Goal: Task Accomplishment & Management: Manage account settings

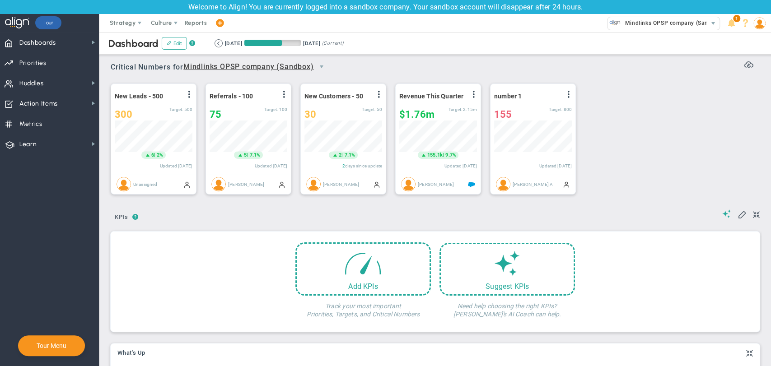
scroll to position [32, 78]
drag, startPoint x: 76, startPoint y: 43, endPoint x: 599, endPoint y: 125, distance: 529.0
click at [599, 125] on div "Dashboards Dashboards My Dashboard Company Dashboard ?" at bounding box center [385, 199] width 771 height 334
click at [175, 44] on button "Edit" at bounding box center [174, 43] width 25 height 13
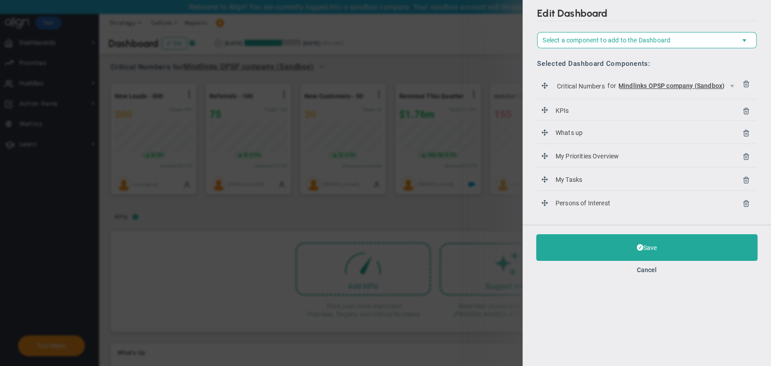
click at [603, 102] on li "KPIs KPIs" at bounding box center [647, 111] width 220 height 19
click at [566, 114] on span "KPIs" at bounding box center [562, 110] width 17 height 10
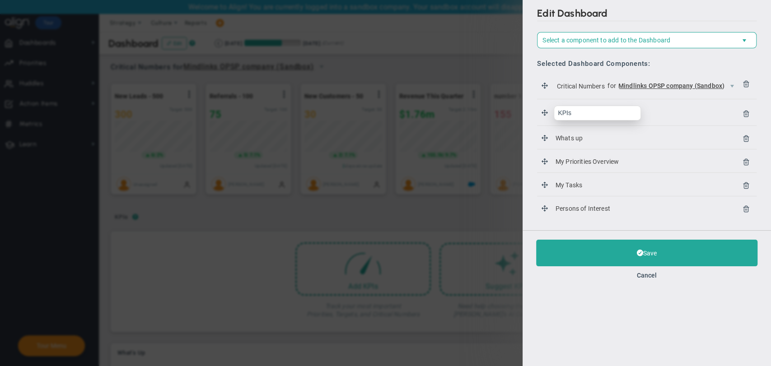
drag, startPoint x: 587, startPoint y: 121, endPoint x: 586, endPoint y: 117, distance: 4.6
click at [586, 117] on li "KPIs KPIs" at bounding box center [647, 114] width 220 height 24
click at [586, 117] on input "KPIs" at bounding box center [597, 113] width 87 height 15
type input "KPI"
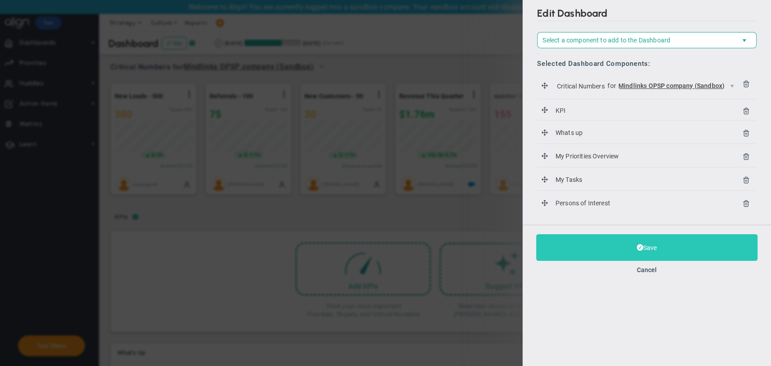
click at [622, 252] on button "Save" at bounding box center [646, 247] width 221 height 27
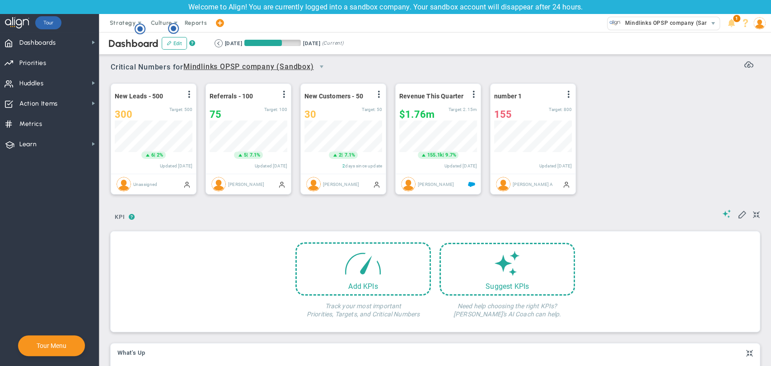
scroll to position [32, 78]
click at [738, 217] on span at bounding box center [742, 214] width 9 height 9
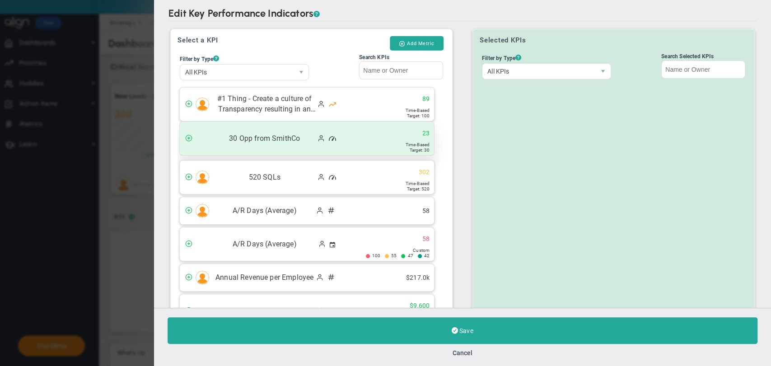
click at [377, 153] on div "30 Opp from SmithCo 23" at bounding box center [307, 138] width 254 height 33
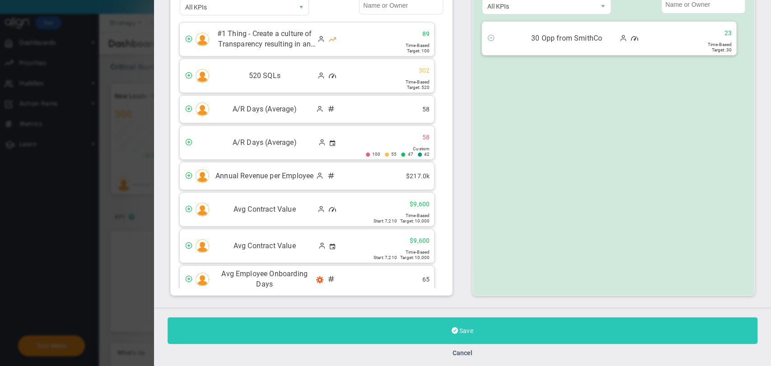
click at [463, 339] on button "Save" at bounding box center [463, 331] width 590 height 27
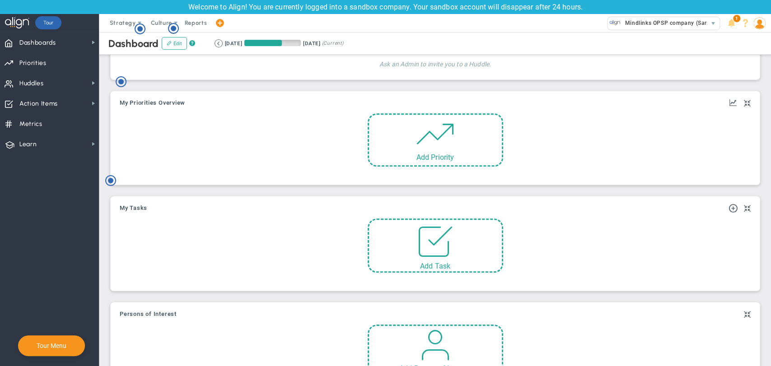
scroll to position [381, 0]
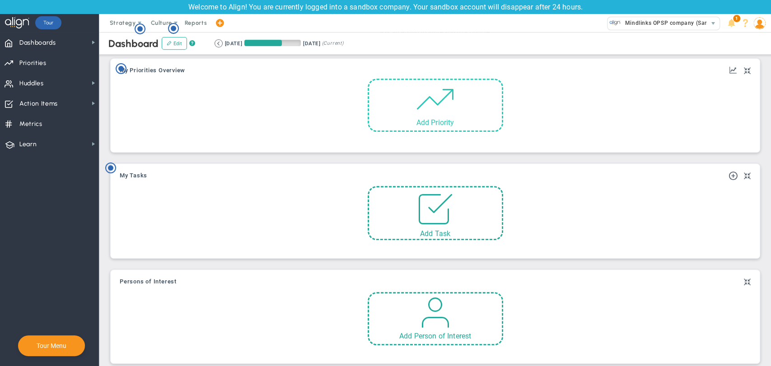
click at [434, 118] on span at bounding box center [435, 99] width 38 height 38
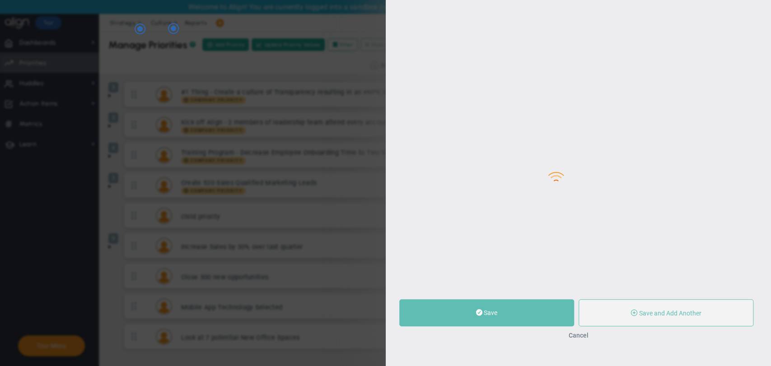
type input "0"
radio input "true"
type input "[PERSON_NAME] BM"
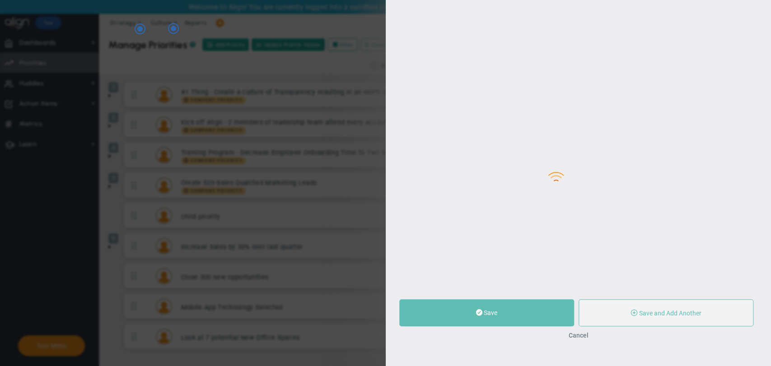
type input "0"
radio input "true"
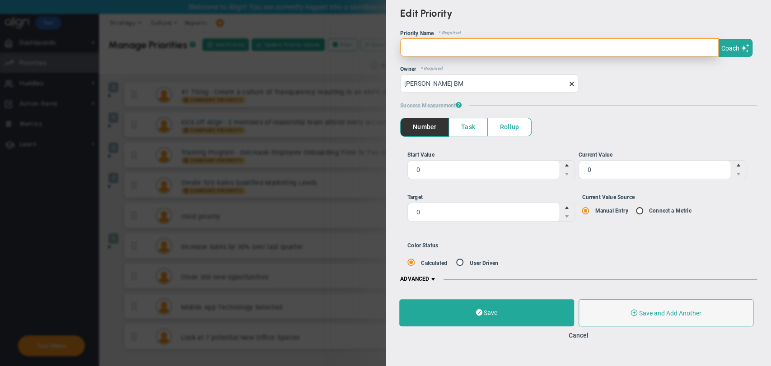
click at [487, 53] on input "text" at bounding box center [559, 47] width 318 height 18
type input "priority"
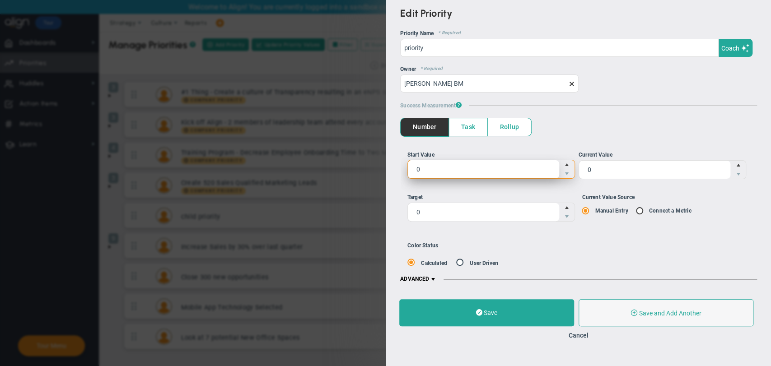
click at [445, 164] on span "0 0" at bounding box center [491, 169] width 168 height 19
click at [0, 0] on input "0" at bounding box center [0, 0] width 0 height 0
type input "10"
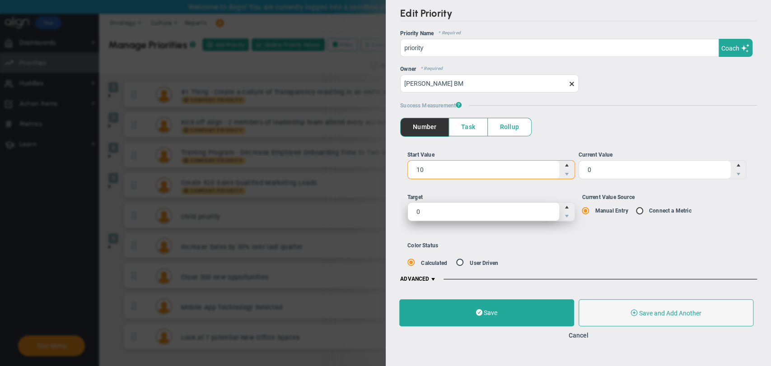
type input "10"
click at [430, 216] on span "0 0" at bounding box center [491, 211] width 168 height 19
click at [0, 0] on input "0" at bounding box center [0, 0] width 0 height 0
type input "50"
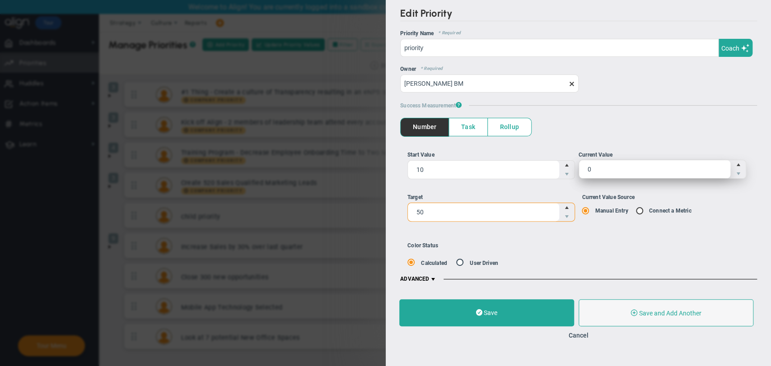
type input "50"
click at [690, 166] on span "0 0" at bounding box center [662, 169] width 168 height 19
click at [0, 0] on input "0" at bounding box center [0, 0] width 0 height 0
type input "015"
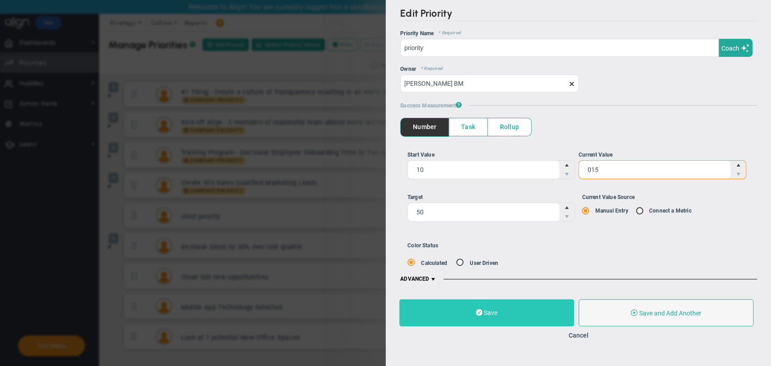
type input "15"
click at [535, 311] on button "Save" at bounding box center [486, 313] width 175 height 27
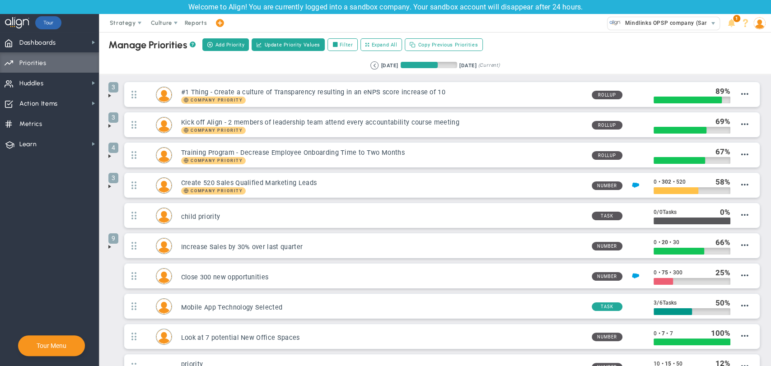
scroll to position [69, 0]
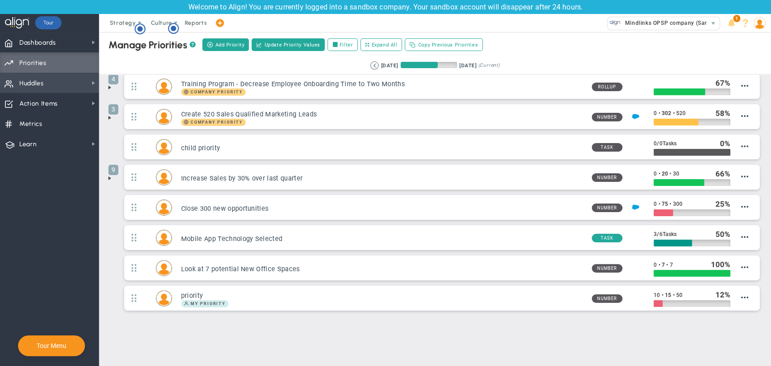
click at [42, 88] on span "Huddles" at bounding box center [31, 83] width 24 height 19
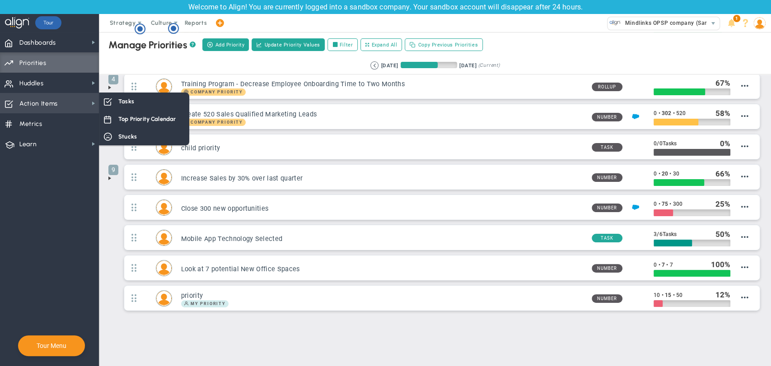
click at [75, 106] on span "Action Items Action Items" at bounding box center [49, 103] width 99 height 20
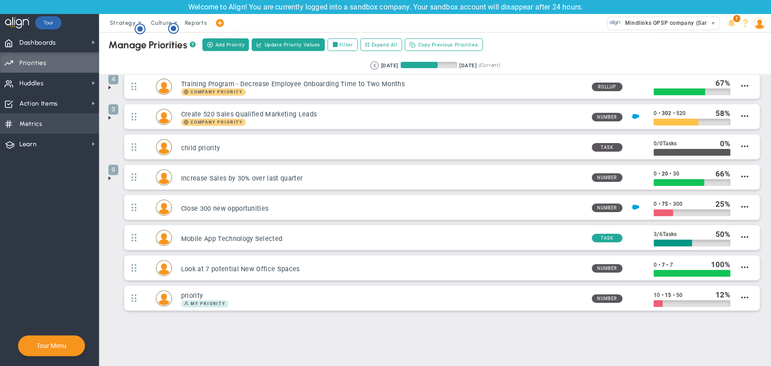
click at [78, 122] on span "Metrics Metrics" at bounding box center [49, 123] width 99 height 20
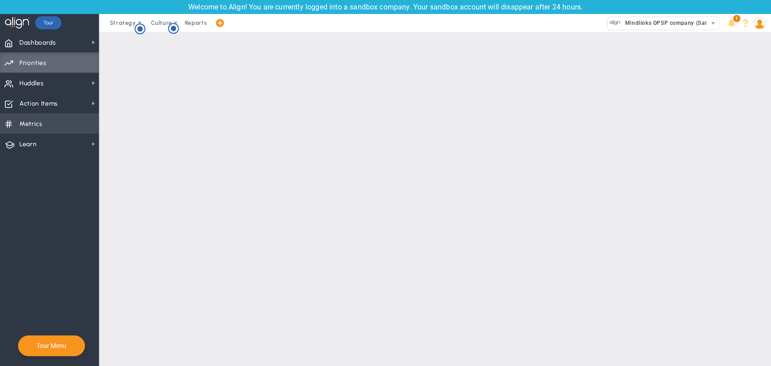
checkbox input "false"
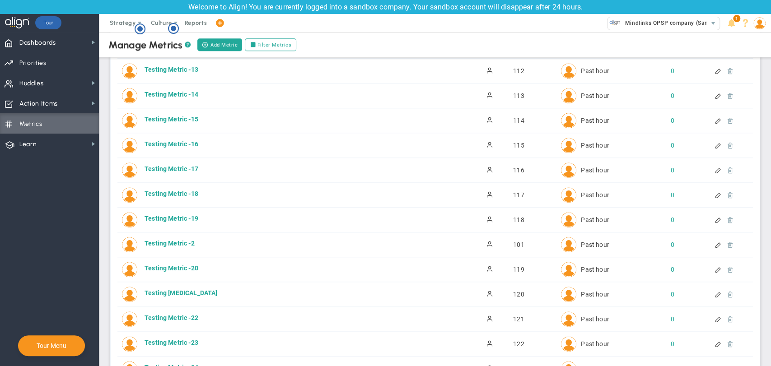
scroll to position [875, 0]
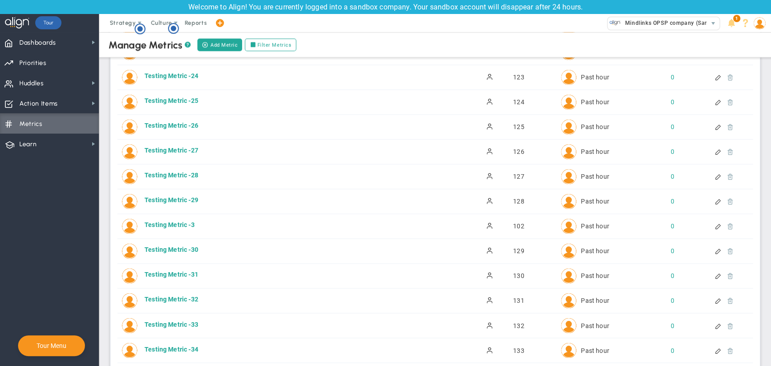
click at [771, 294] on div at bounding box center [771, 183] width 0 height 366
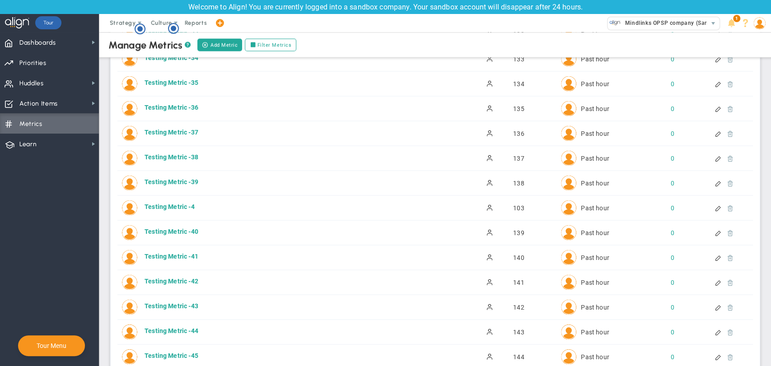
click at [771, 337] on div at bounding box center [771, 183] width 0 height 366
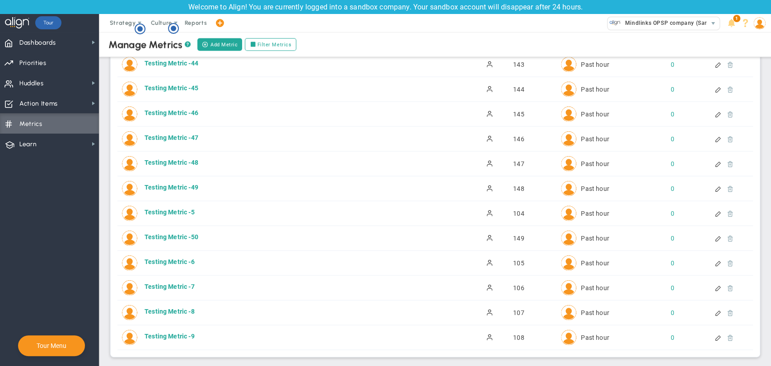
click at [756, 26] on img at bounding box center [759, 23] width 12 height 12
click at [214, 43] on button "Add Metric" at bounding box center [219, 44] width 45 height 13
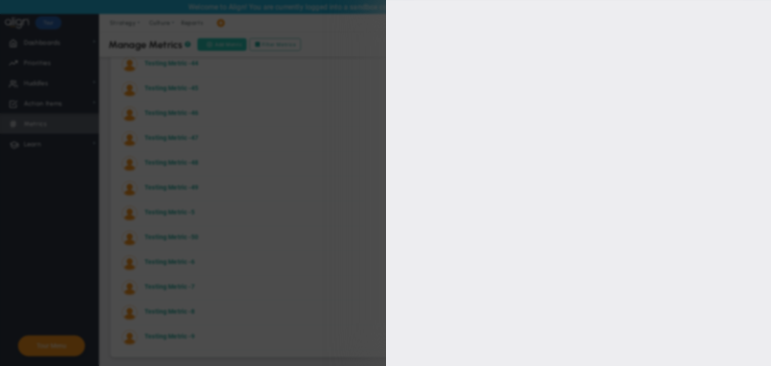
type input "[PERSON_NAME] BM"
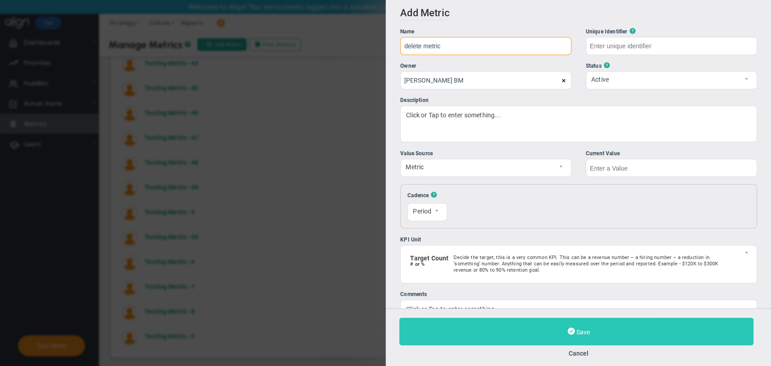
type input "delete metric"
click at [535, 327] on button "Save" at bounding box center [576, 332] width 354 height 28
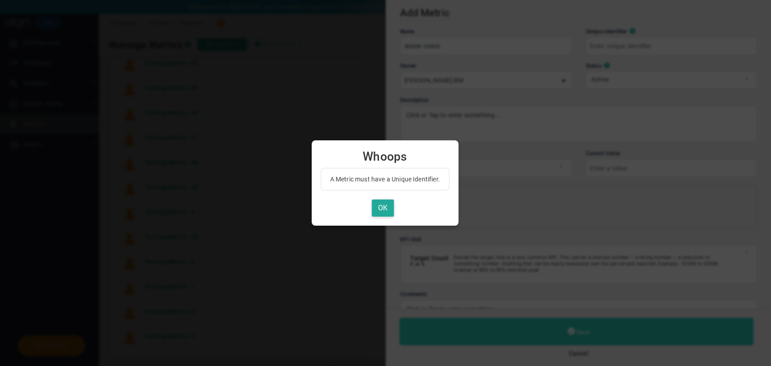
type input "delete-metric"
click at [383, 215] on button "OK" at bounding box center [383, 209] width 22 height 18
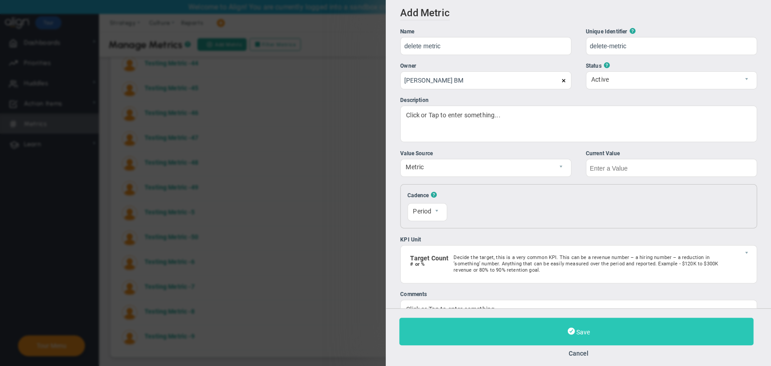
click at [592, 341] on button "Save" at bounding box center [576, 332] width 354 height 28
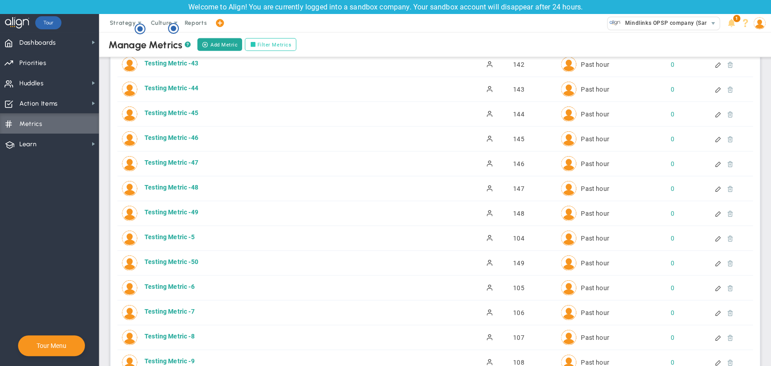
click at [266, 43] on label "Filter Metrics" at bounding box center [270, 44] width 51 height 13
click at [258, 43] on input "Filter Metrics" at bounding box center [255, 45] width 6 height 6
click at [266, 43] on label "Filter Metrics" at bounding box center [270, 44] width 51 height 13
click at [258, 43] on input "Filter Metrics" at bounding box center [255, 45] width 6 height 6
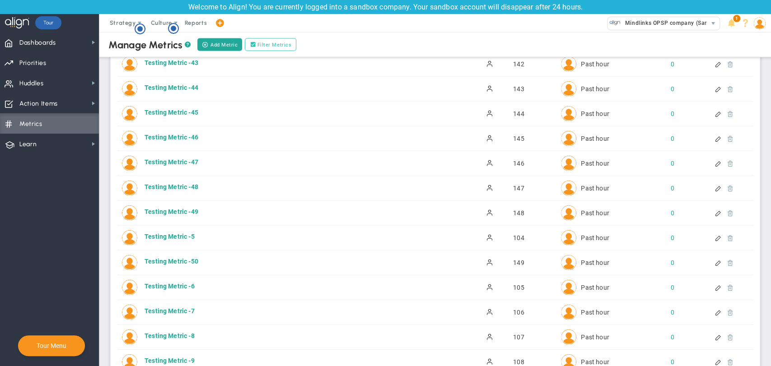
checkbox input "false"
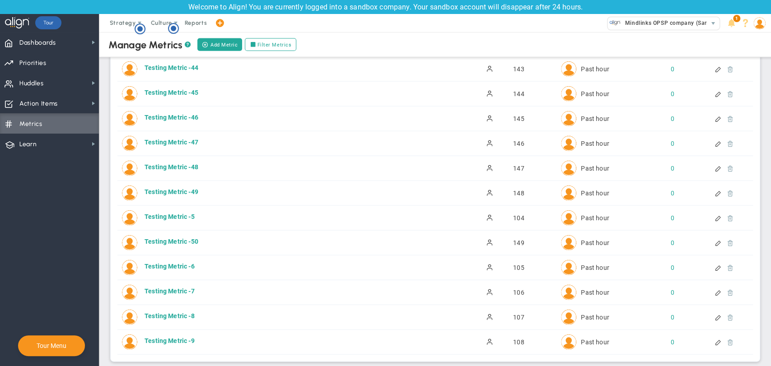
click at [771, 53] on div at bounding box center [771, 183] width 0 height 366
click at [767, 51] on html "Welcome to Align! You are currently logged into a sandbox company. Your sandbox…" at bounding box center [385, 183] width 771 height 366
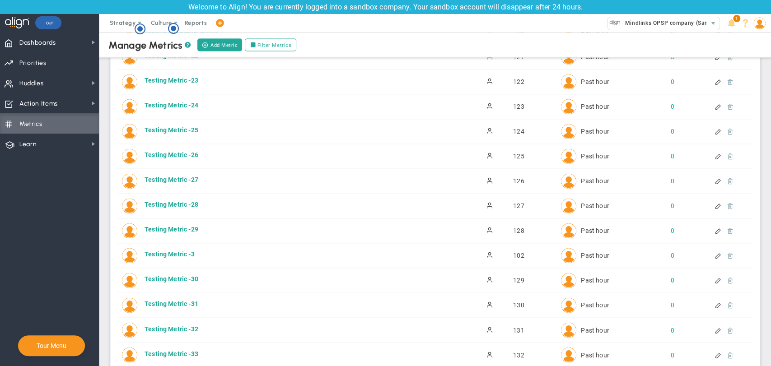
scroll to position [0, 0]
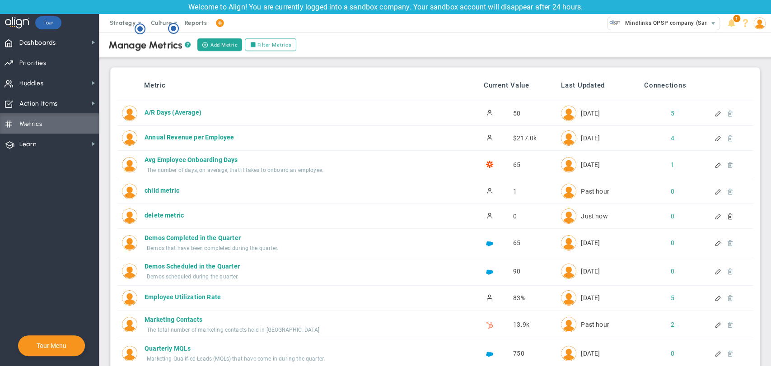
click at [723, 214] on div at bounding box center [727, 216] width 8 height 6
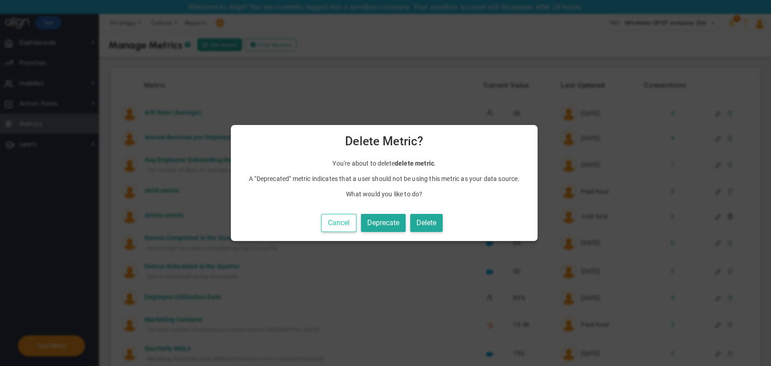
click at [332, 229] on button "Cancel" at bounding box center [338, 223] width 35 height 19
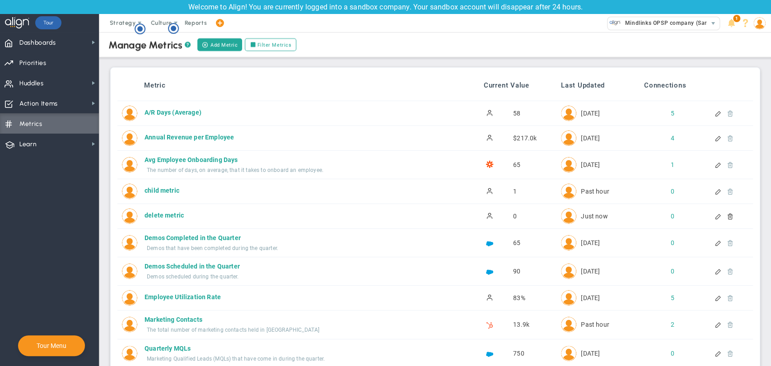
click at [715, 216] on div at bounding box center [719, 216] width 8 height 6
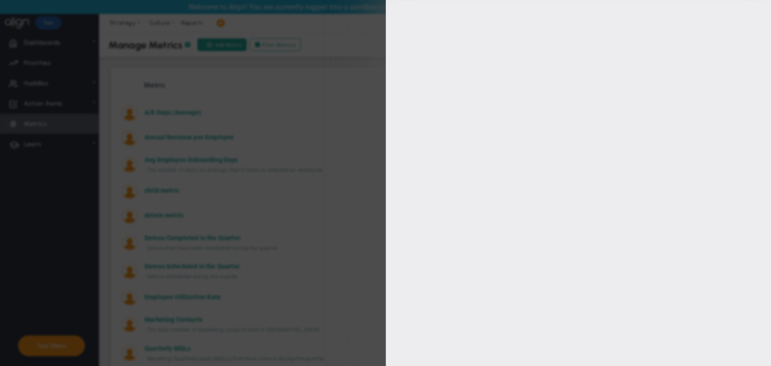
type input "delete metric"
type input "delete-metric"
type input "0"
type input "[PERSON_NAME] BM"
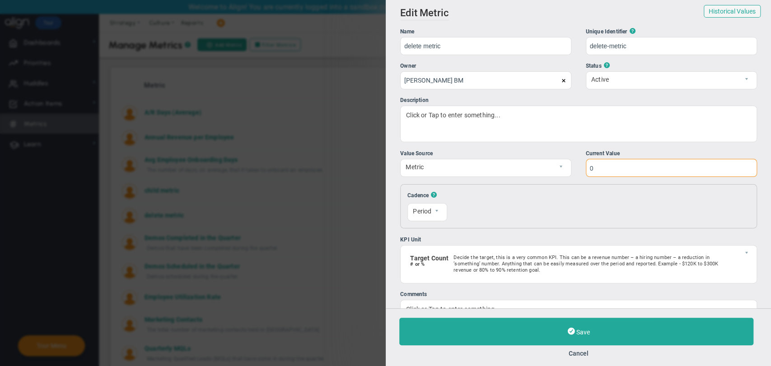
click at [618, 168] on input "0" at bounding box center [670, 168] width 171 height 18
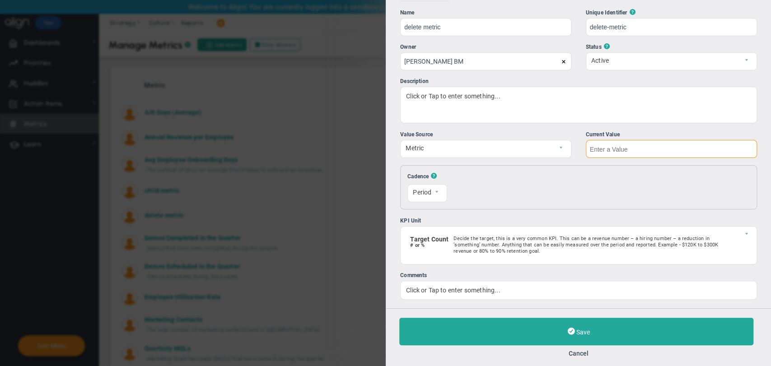
scroll to position [25, 0]
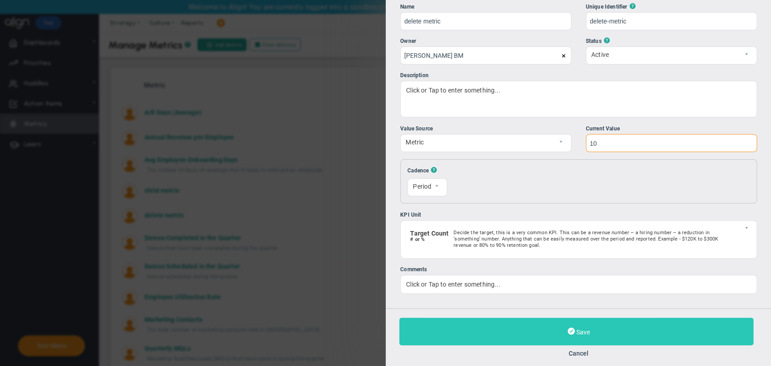
type input "10"
click at [585, 335] on span "Save" at bounding box center [583, 332] width 14 height 7
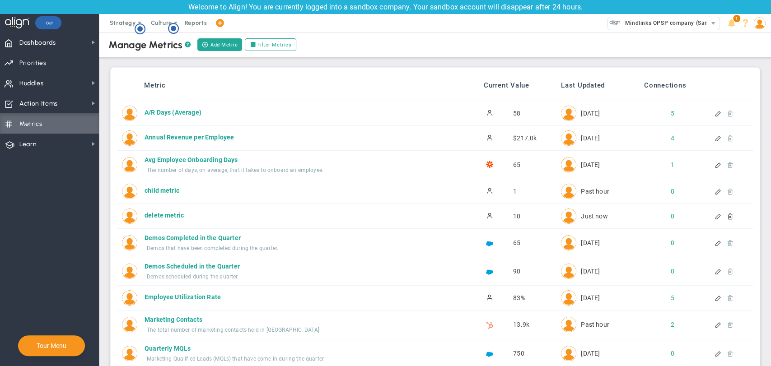
click at [723, 215] on div at bounding box center [727, 216] width 8 height 6
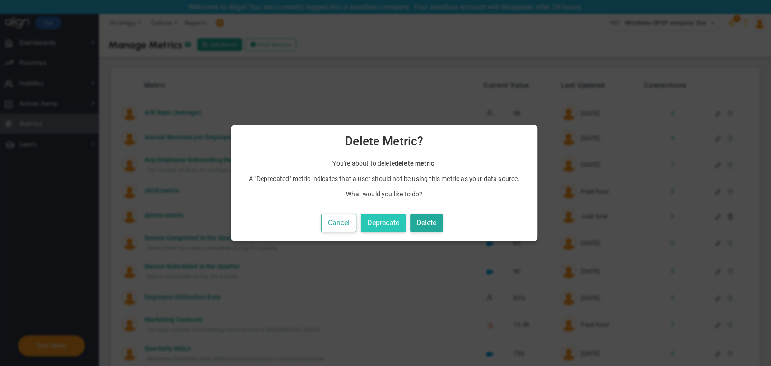
click at [370, 218] on button "Deprecate" at bounding box center [383, 223] width 45 height 19
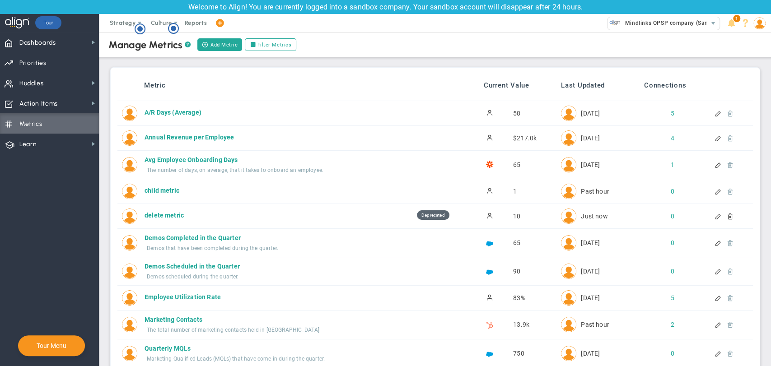
click at [715, 216] on div at bounding box center [719, 216] width 8 height 6
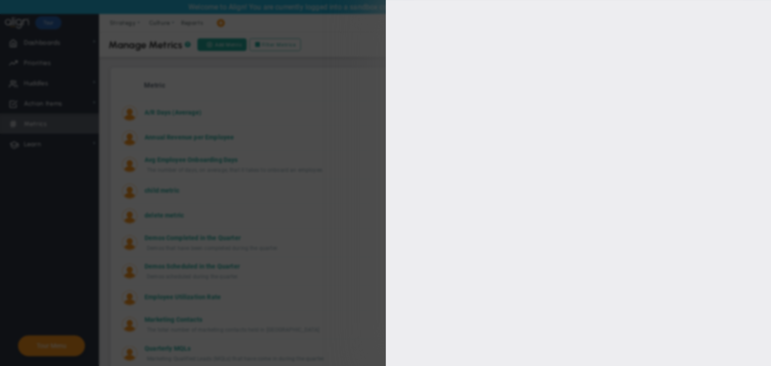
type input "delete metric"
type input "delete-metric"
type input "10"
type input "[PERSON_NAME] BM"
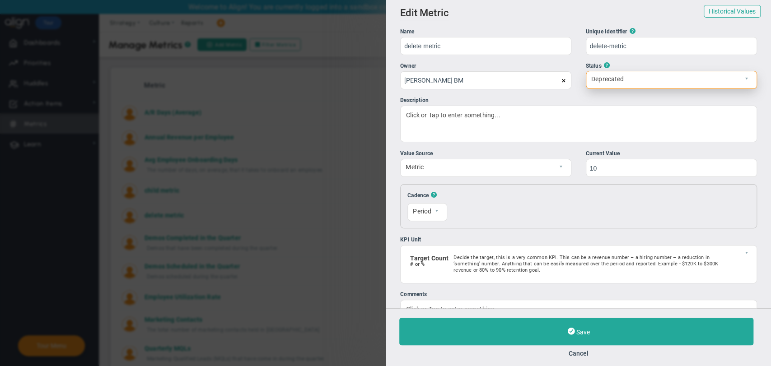
click at [617, 73] on span "Deprecated" at bounding box center [663, 78] width 155 height 15
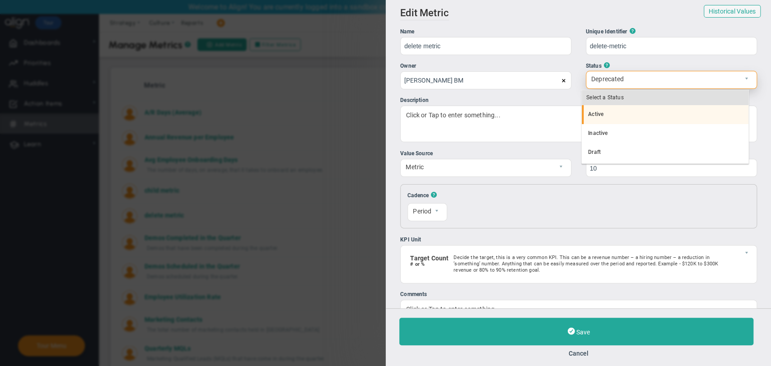
click at [602, 112] on li "Active" at bounding box center [665, 114] width 167 height 19
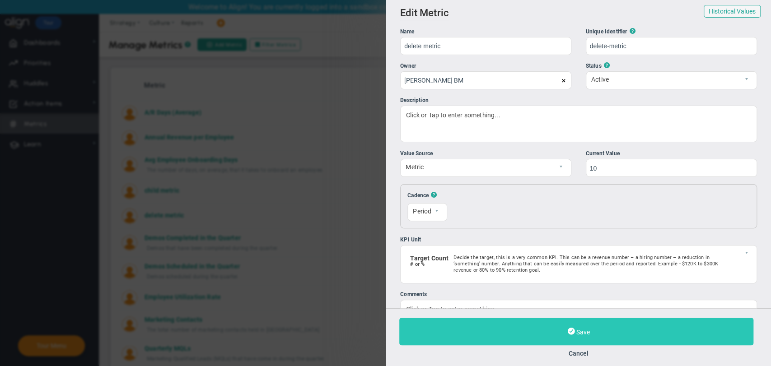
click at [562, 328] on button "Save" at bounding box center [576, 332] width 354 height 28
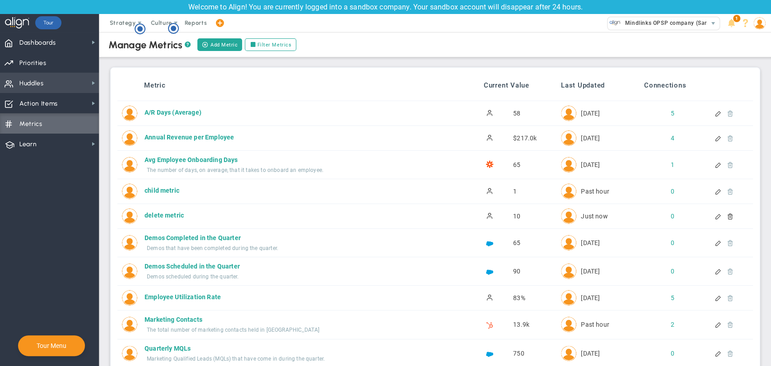
click at [59, 82] on span "Huddles Huddles" at bounding box center [49, 83] width 99 height 20
click at [715, 216] on div at bounding box center [719, 216] width 8 height 6
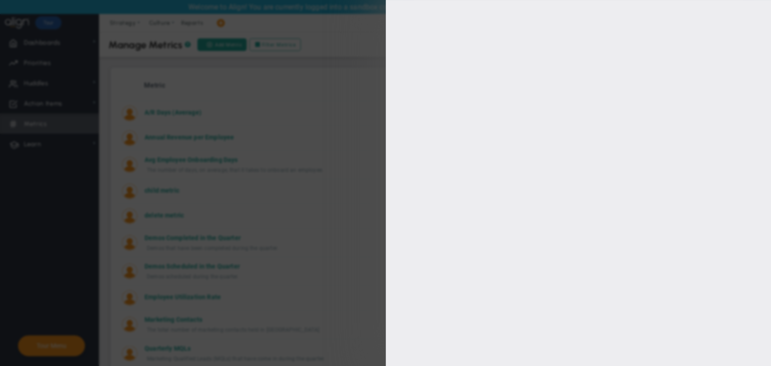
type input "delete metric"
type input "delete-metric"
type input "[PERSON_NAME] BM"
type input "10"
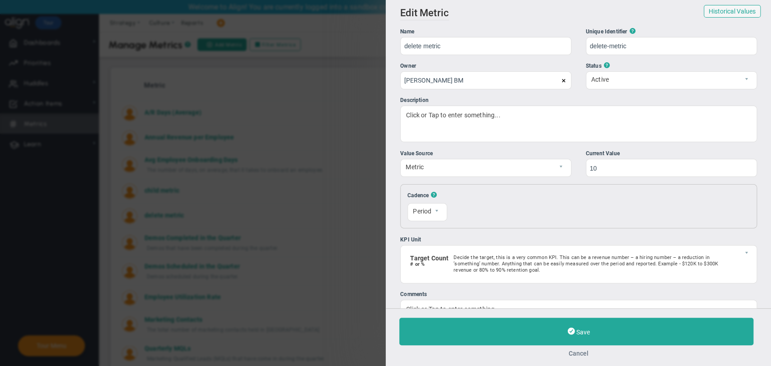
click at [576, 354] on button "Cancel" at bounding box center [578, 353] width 359 height 7
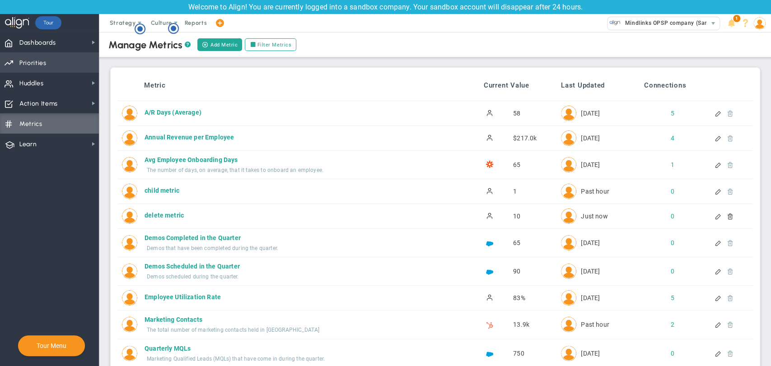
click at [51, 57] on span "Priorities Projects OKR Tree Priorities Projects OKRs" at bounding box center [49, 62] width 99 height 20
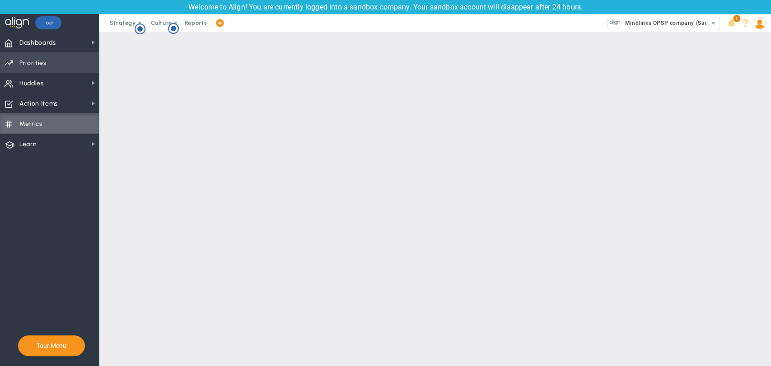
checkbox input "false"
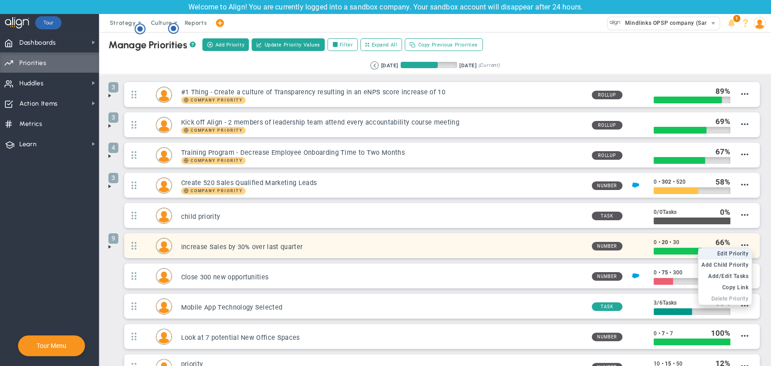
click at [737, 254] on span "Edit Priority" at bounding box center [733, 254] width 32 height 6
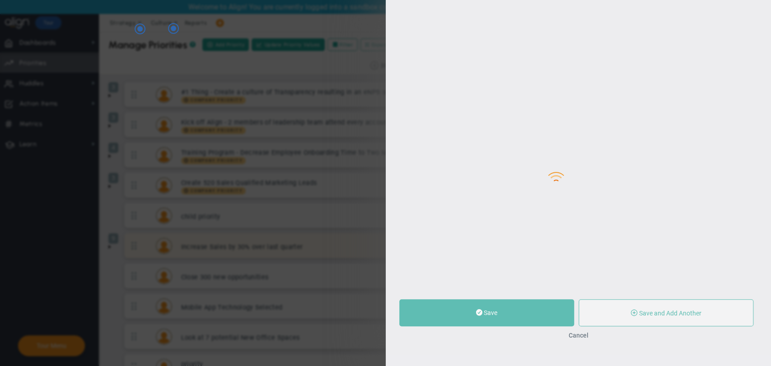
type input "Increase Sales by 30% over last quarter"
type input "0"
type input "20"
type input "30"
radio input "true"
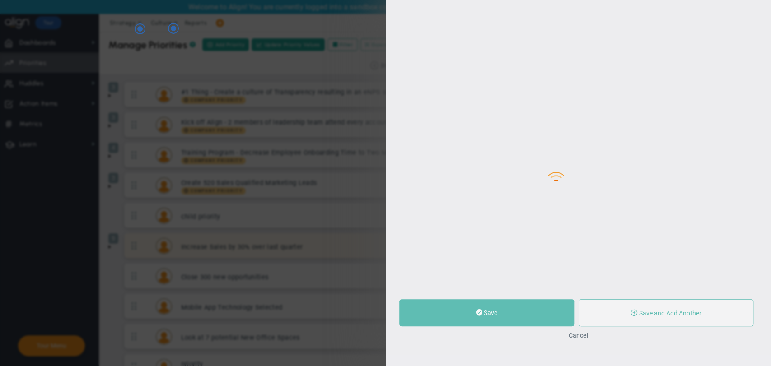
type input "[PERSON_NAME]"
type input "0"
type input "20"
type input "30"
radio input "true"
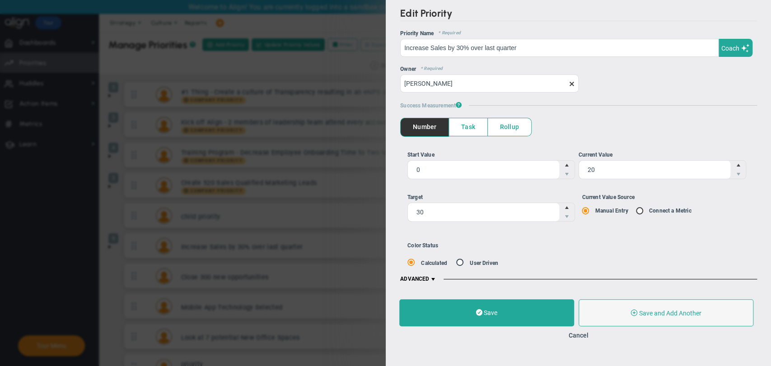
click at [641, 211] on input "Current Value Source Manual Entry Connect a Metric" at bounding box center [642, 211] width 9 height 7
radio input "true"
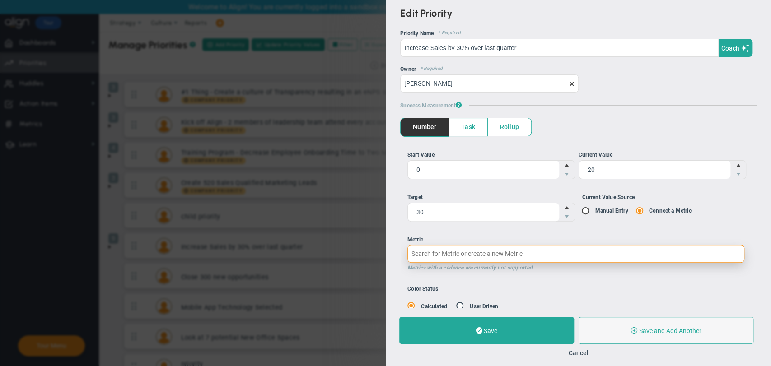
click at [586, 258] on input "Metric Metrics with a cadence are currently not supported." at bounding box center [575, 254] width 337 height 18
type input "de"
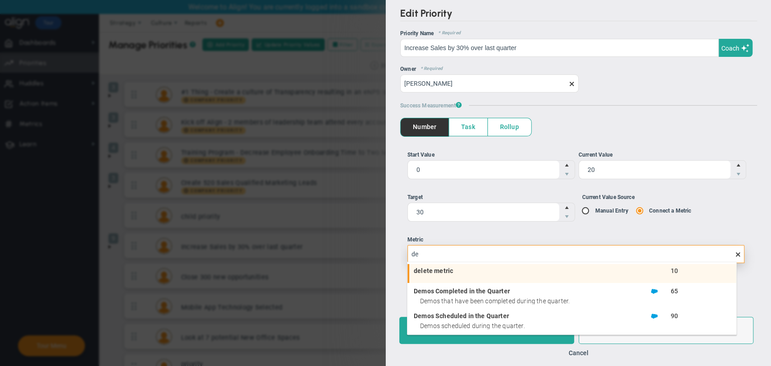
click at [573, 269] on span "delete metric" at bounding box center [509, 271] width 191 height 6
type input "10"
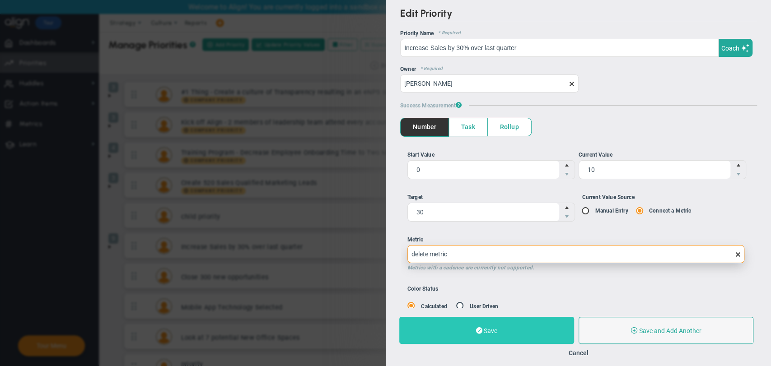
type input "delete metric"
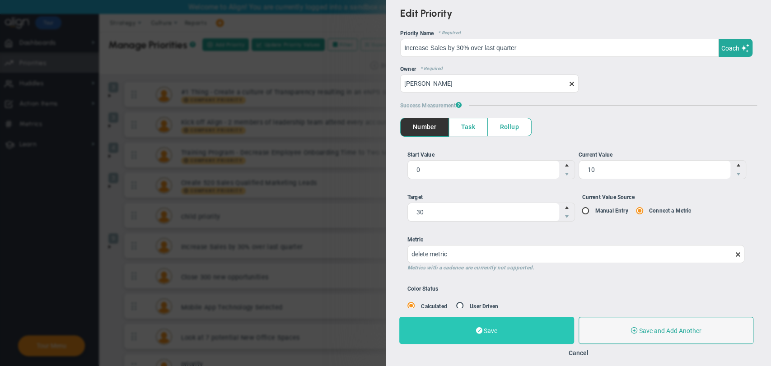
click at [515, 334] on button "Save" at bounding box center [486, 330] width 175 height 27
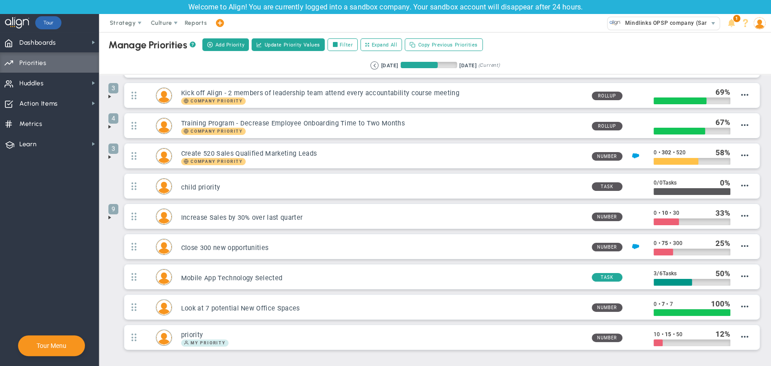
scroll to position [69, 0]
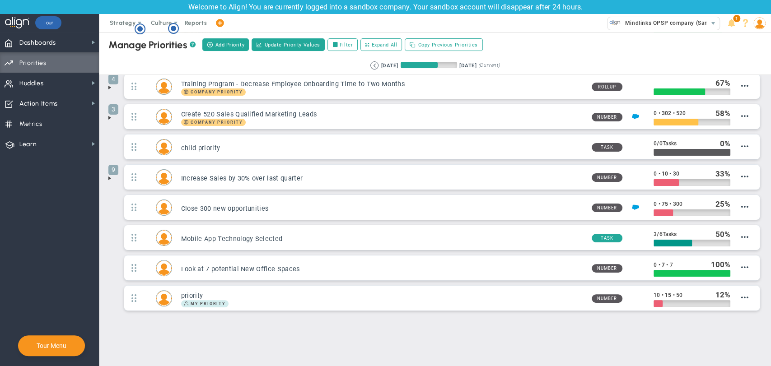
click at [109, 180] on span at bounding box center [109, 178] width 7 height 7
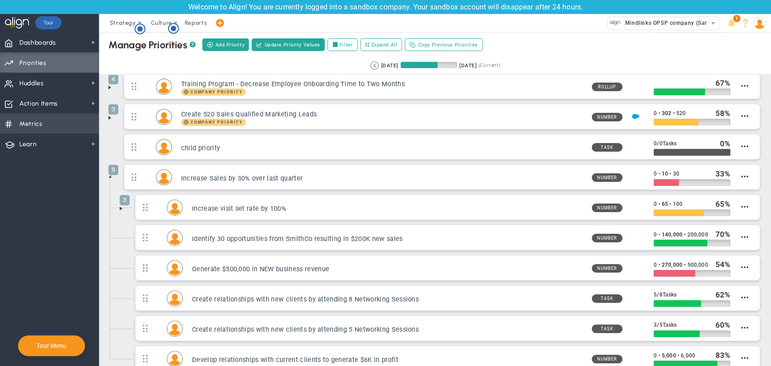
click at [67, 126] on span "Metrics Metrics" at bounding box center [49, 123] width 99 height 20
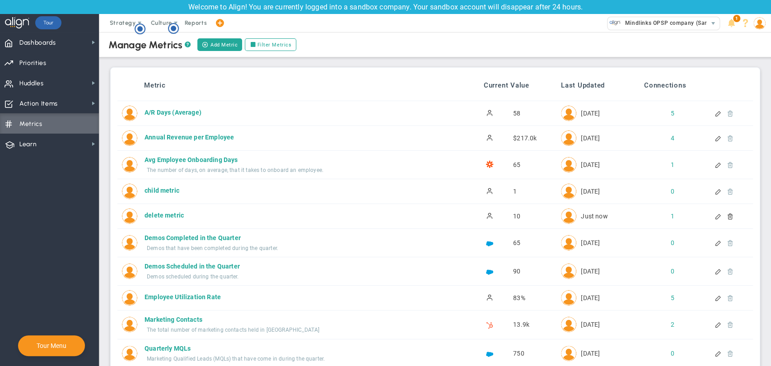
click at [723, 217] on div at bounding box center [727, 216] width 8 height 6
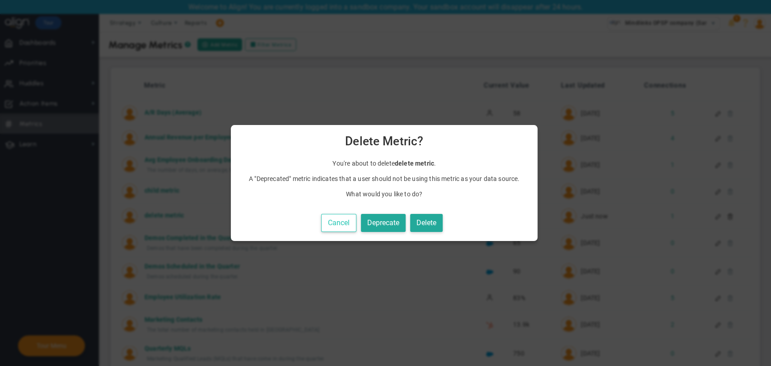
click at [337, 230] on button "Cancel" at bounding box center [338, 223] width 35 height 19
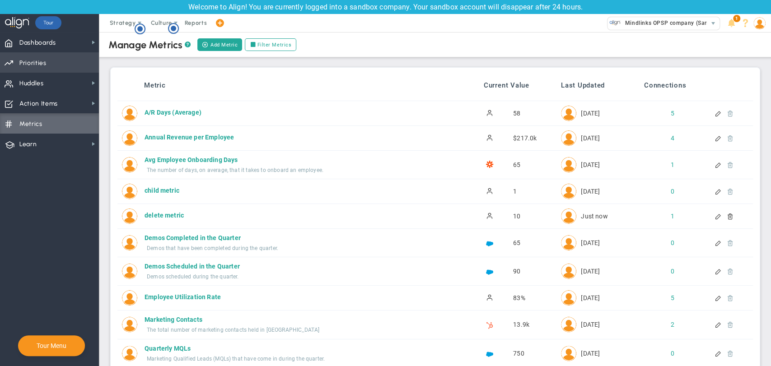
click at [28, 66] on span "Priorities" at bounding box center [32, 63] width 27 height 19
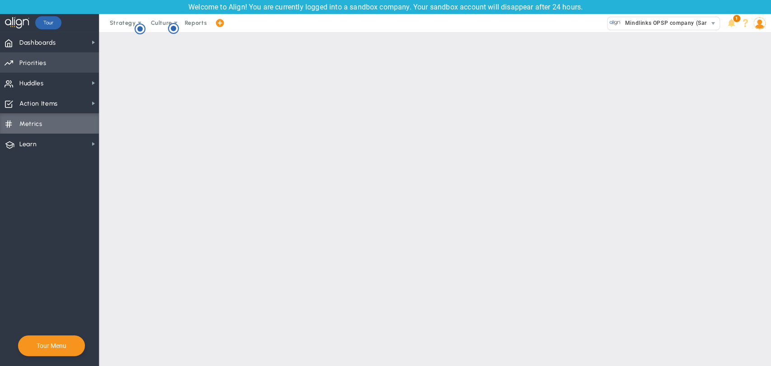
checkbox input "false"
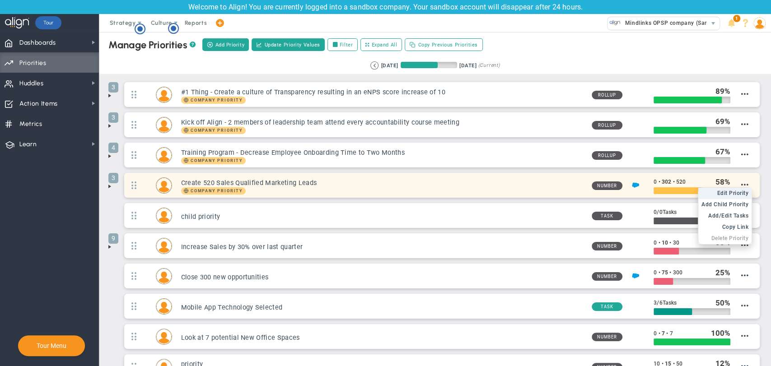
click at [734, 190] on span "Edit Priority" at bounding box center [733, 193] width 32 height 6
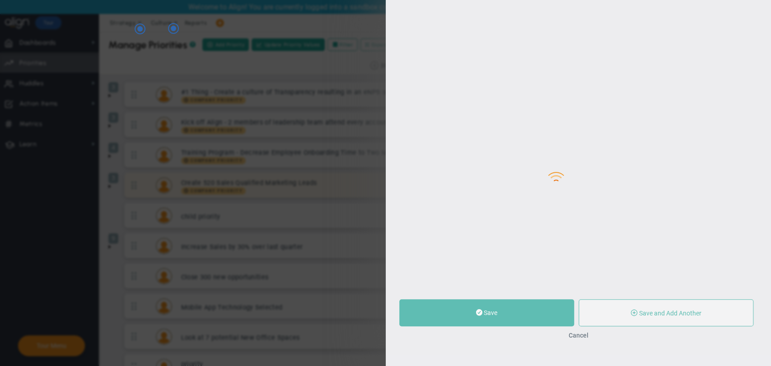
type input "Create 520 Sales Qualified Marketing Leads"
type input "0"
type input "302"
type input "520"
radio input "true"
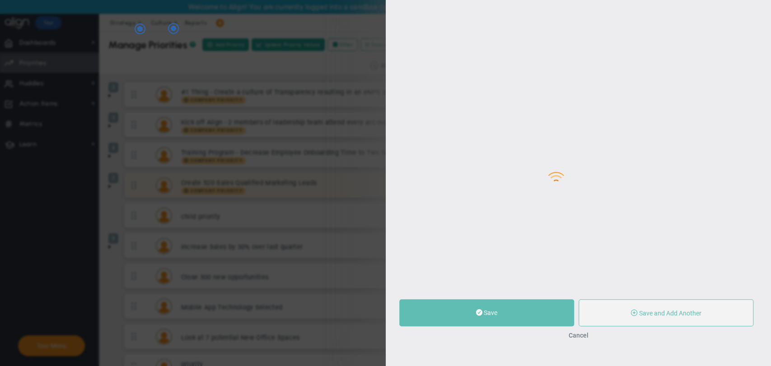
type input "[PERSON_NAME] A"
type input "0"
type input "302"
type input "520"
radio input "true"
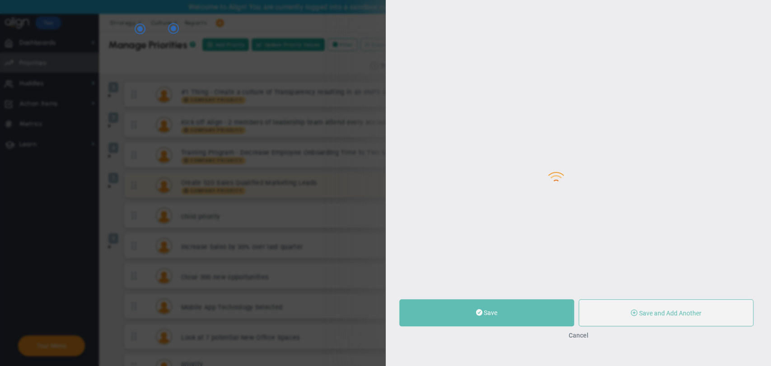
type input "Quarterly SQLs : Salesforce"
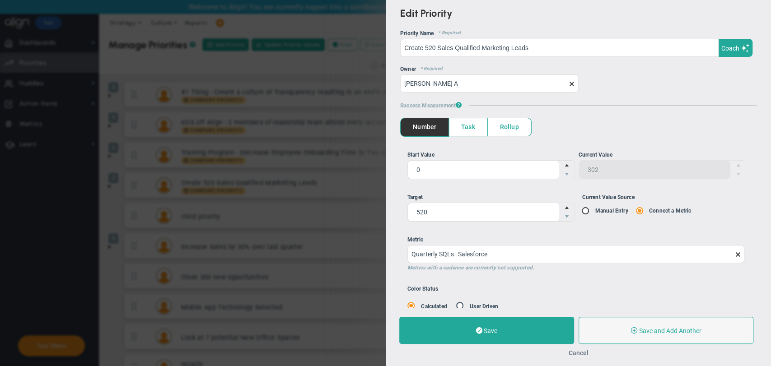
click at [578, 355] on button "Cancel" at bounding box center [578, 353] width 20 height 7
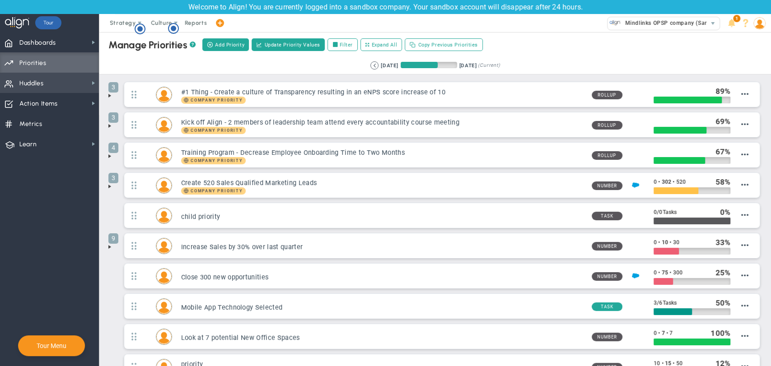
click at [58, 82] on span "Huddles Huddles" at bounding box center [49, 83] width 99 height 20
click at [440, 43] on span "Copy Previous Priorities" at bounding box center [448, 45] width 60 height 8
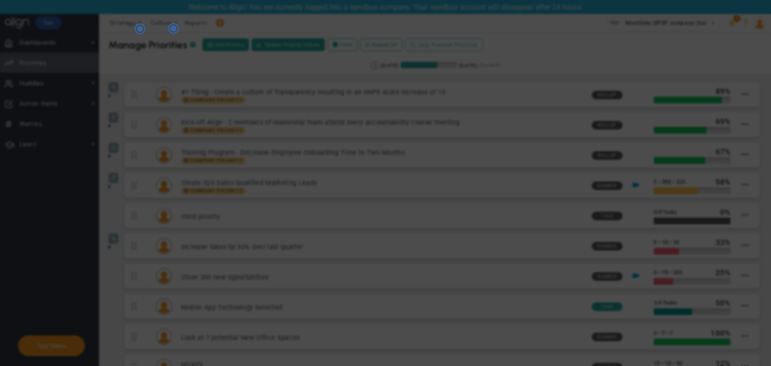
checkbox input "true"
checkbox input "false"
checkbox input "true"
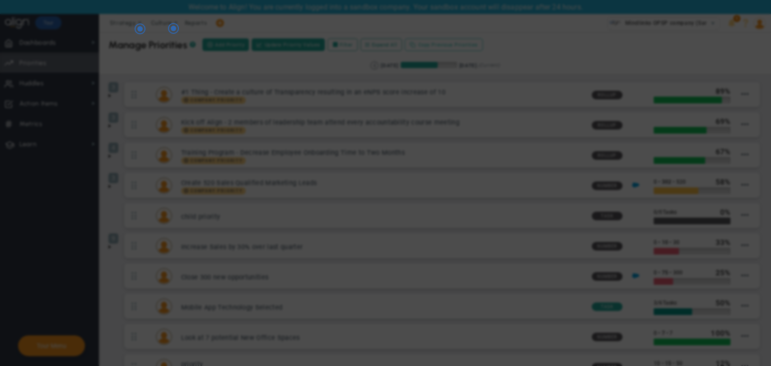
checkbox input "false"
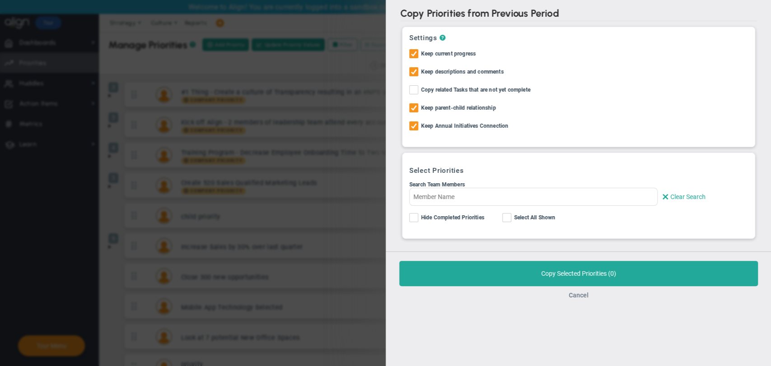
click at [580, 296] on button "Cancel" at bounding box center [578, 295] width 20 height 7
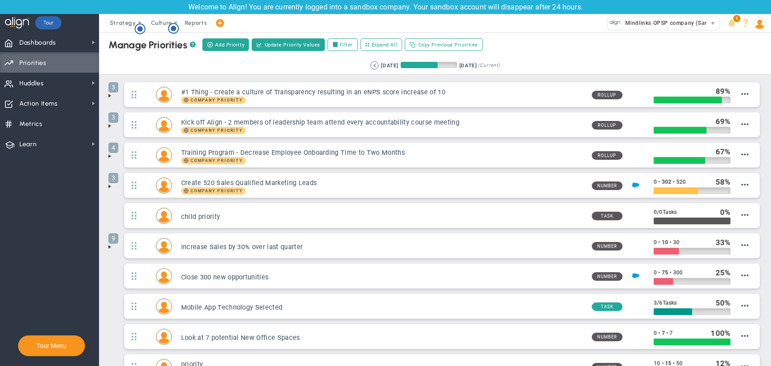
click at [108, 188] on span at bounding box center [109, 186] width 7 height 7
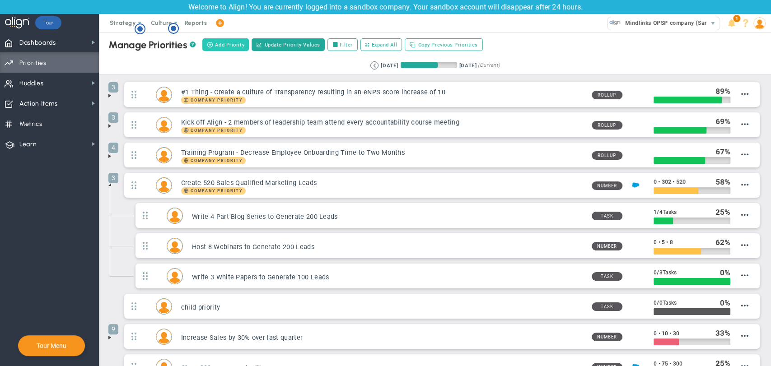
click at [230, 41] on span "Add Priority" at bounding box center [229, 45] width 29 height 8
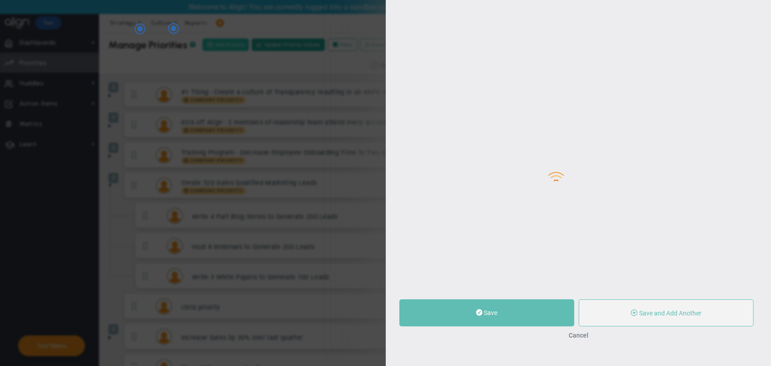
type input "0"
radio input "true"
type input "[PERSON_NAME] BM"
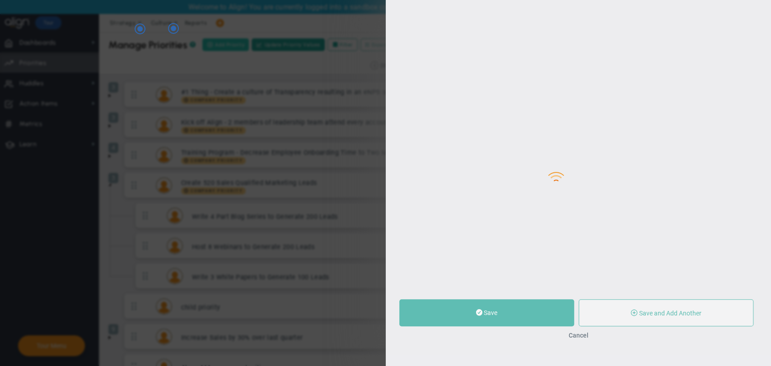
type input "0"
radio input "true"
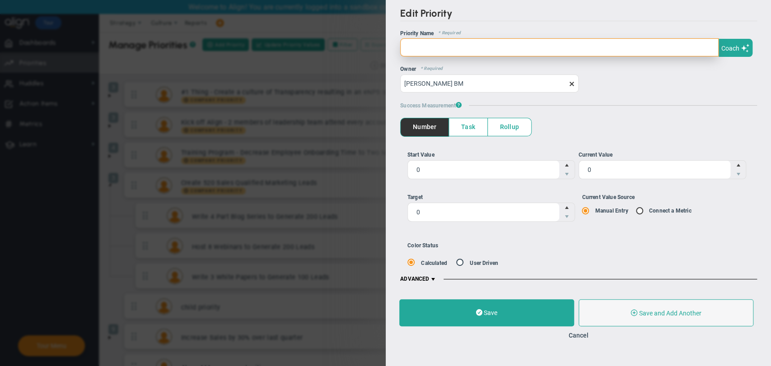
click at [414, 43] on input "text" at bounding box center [559, 47] width 318 height 18
type input "delete priority"
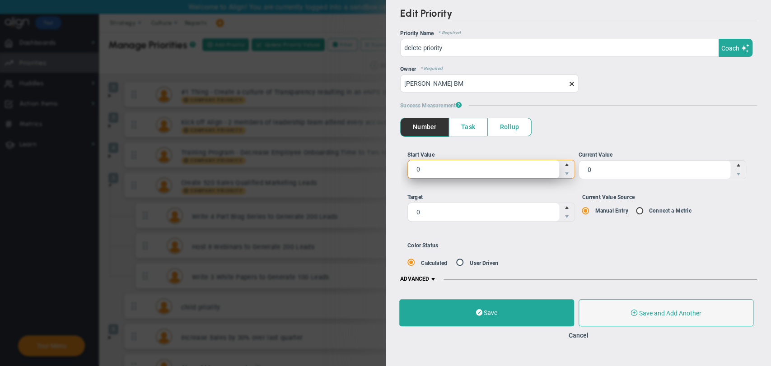
click at [463, 166] on span "0 0" at bounding box center [491, 169] width 168 height 19
click at [0, 0] on input "0" at bounding box center [0, 0] width 0 height 0
type input "10"
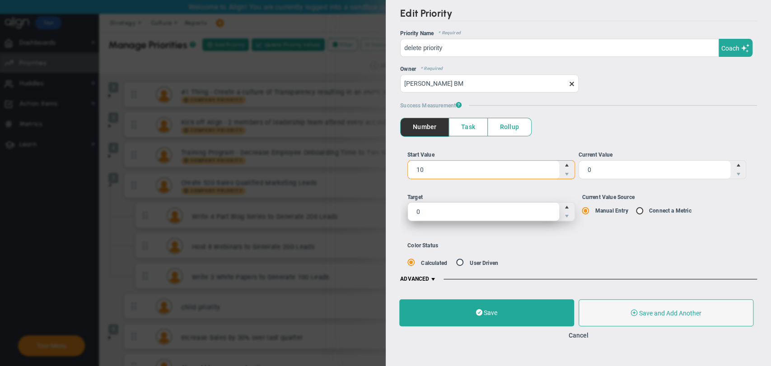
type input "10"
click at [468, 210] on span "0 0" at bounding box center [491, 211] width 168 height 19
click at [0, 0] on input "0" at bounding box center [0, 0] width 0 height 0
type input "1000"
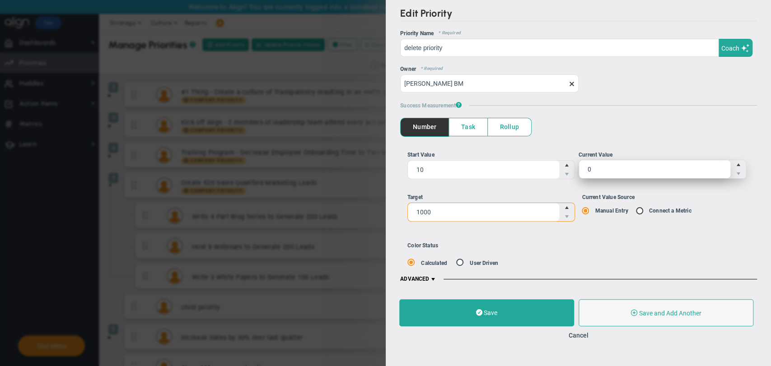
type input "1,000"
click at [648, 161] on span "0 0" at bounding box center [662, 169] width 168 height 19
click at [0, 0] on input "0" at bounding box center [0, 0] width 0 height 0
type input "20"
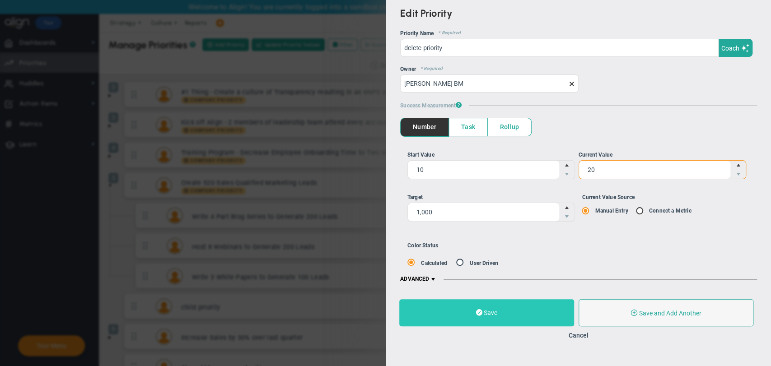
type input "20"
click at [459, 317] on button "Save" at bounding box center [486, 313] width 175 height 27
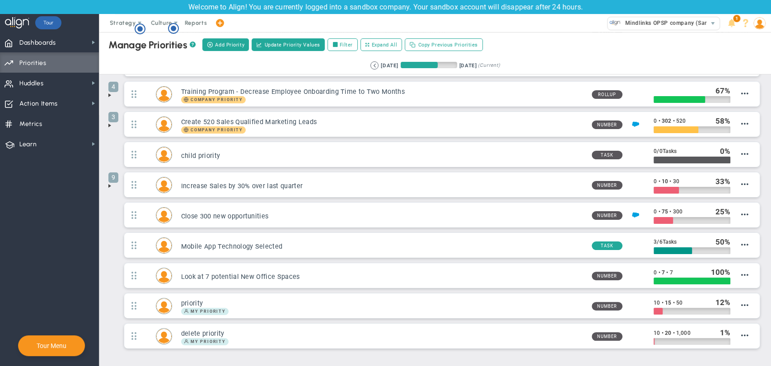
scroll to position [99, 0]
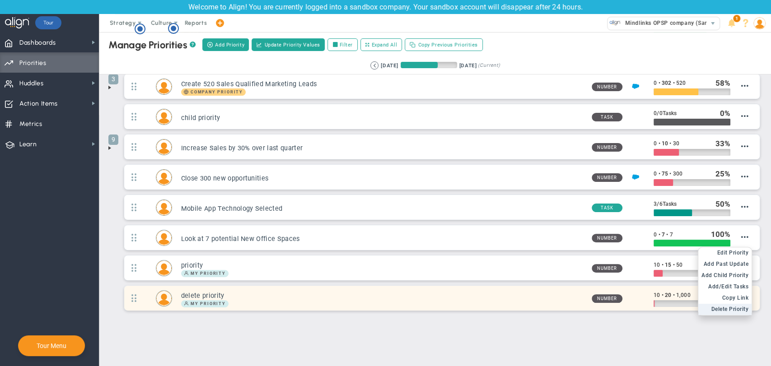
click at [737, 306] on span "Delete Priority" at bounding box center [729, 309] width 37 height 6
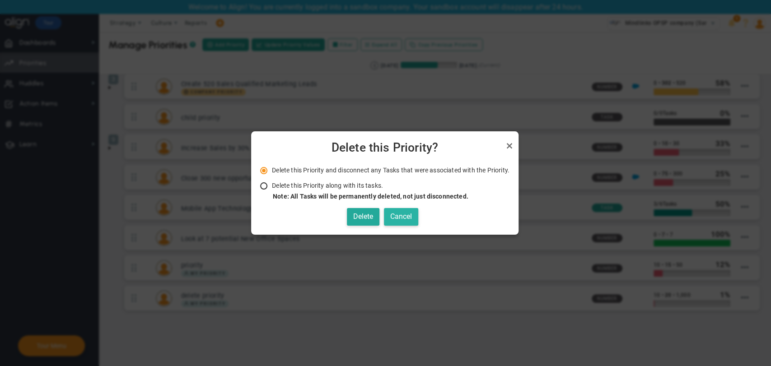
click at [414, 215] on button "Cancel" at bounding box center [401, 217] width 34 height 18
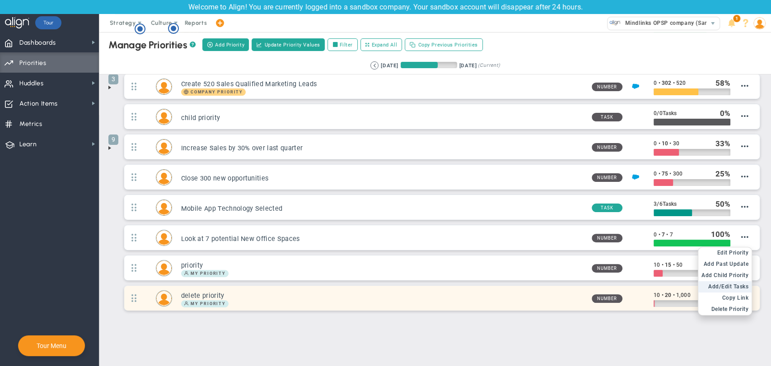
click at [732, 284] on span "Add/Edit Tasks" at bounding box center [728, 287] width 40 height 6
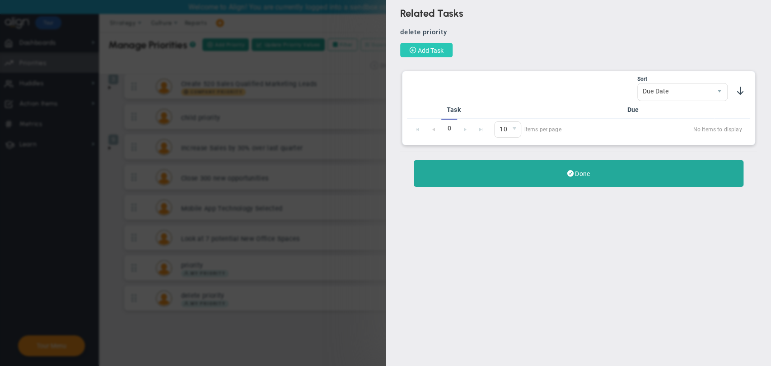
click at [417, 50] on button "Add Task" at bounding box center [426, 50] width 52 height 14
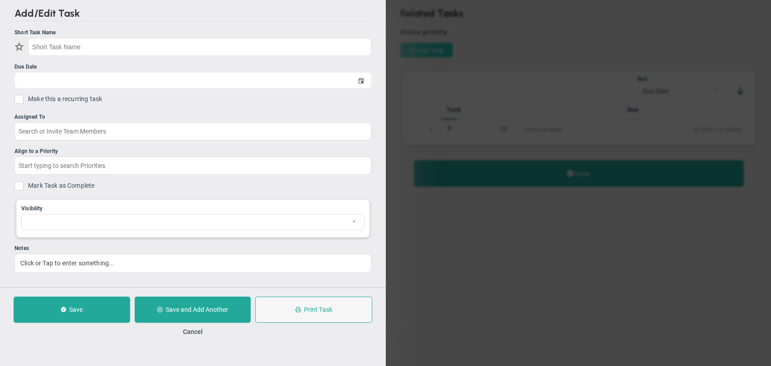
checkbox input "false"
type input "[DATE]"
checkbox input "false"
type input "delete priority"
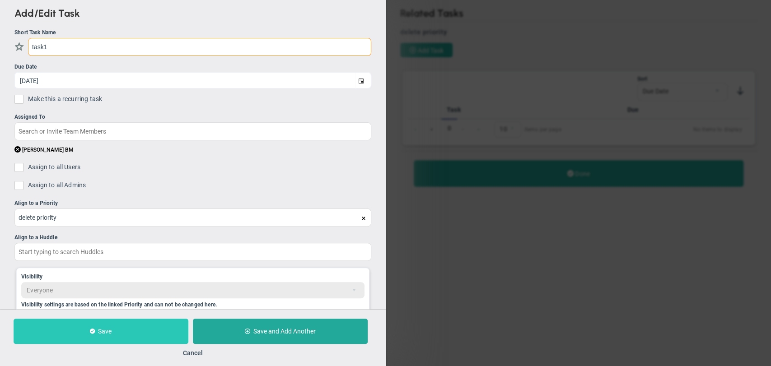
type input "task1"
click at [100, 329] on span "Save" at bounding box center [105, 331] width 14 height 7
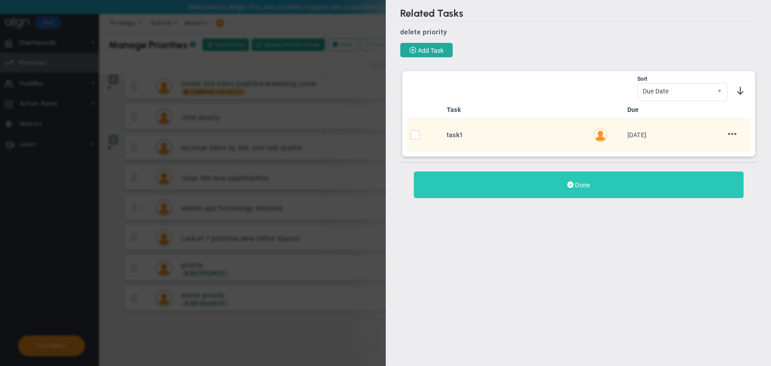
click at [580, 187] on span "Done" at bounding box center [582, 185] width 14 height 7
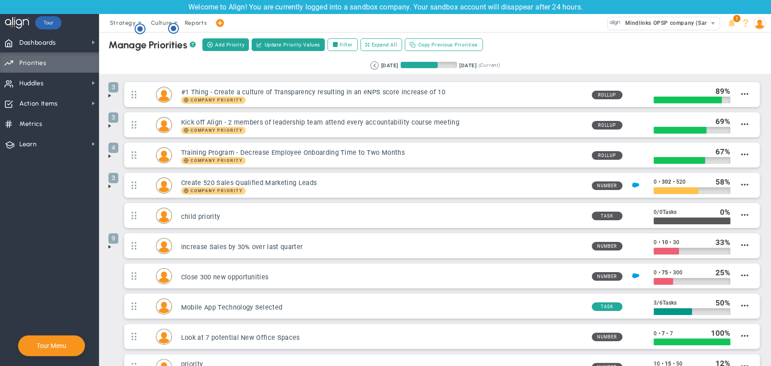
scroll to position [99, 0]
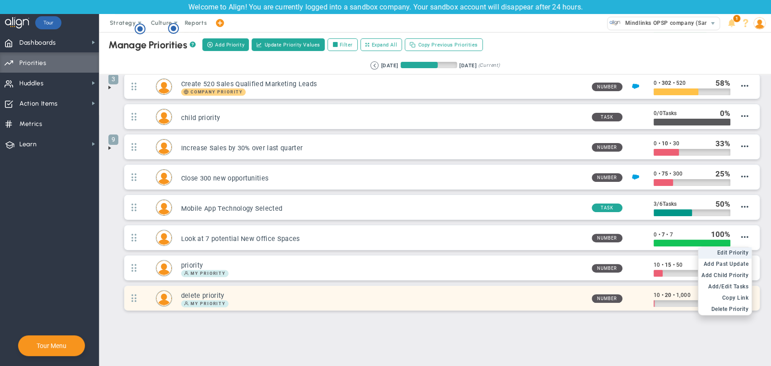
click at [718, 255] on li "Edit OKR Edit Priority" at bounding box center [724, 253] width 53 height 11
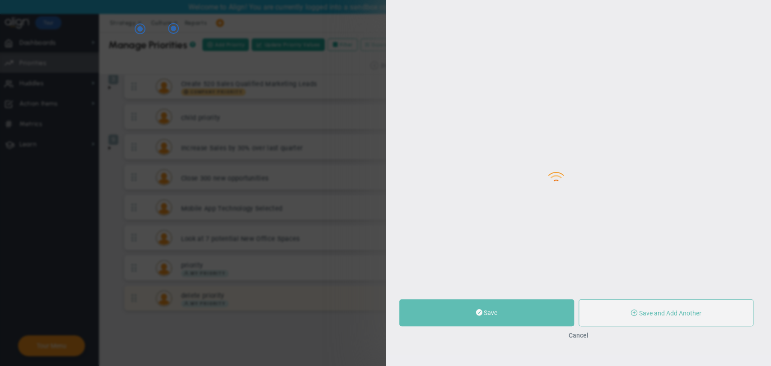
type input "delete priority"
type input "10"
type input "20"
type input "1,000"
radio input "true"
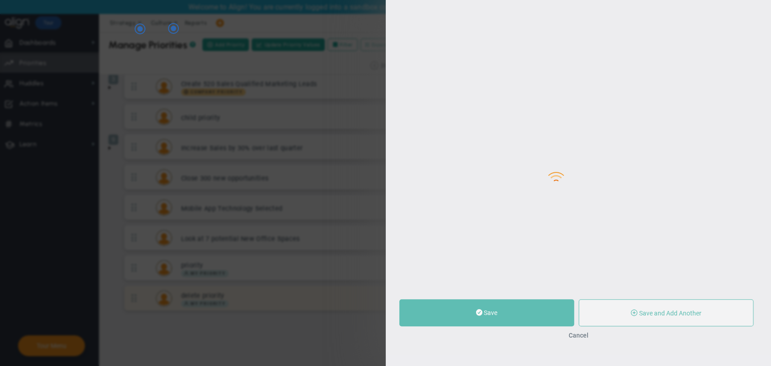
type input "[PERSON_NAME] BM"
type input "10"
type input "20"
type input "1,000"
radio input "true"
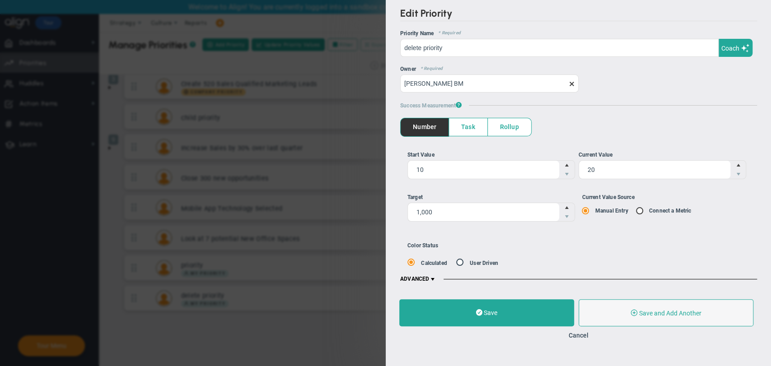
click at [641, 211] on input "Current Value Source Manual Entry Connect a Metric" at bounding box center [642, 211] width 9 height 7
radio input "true"
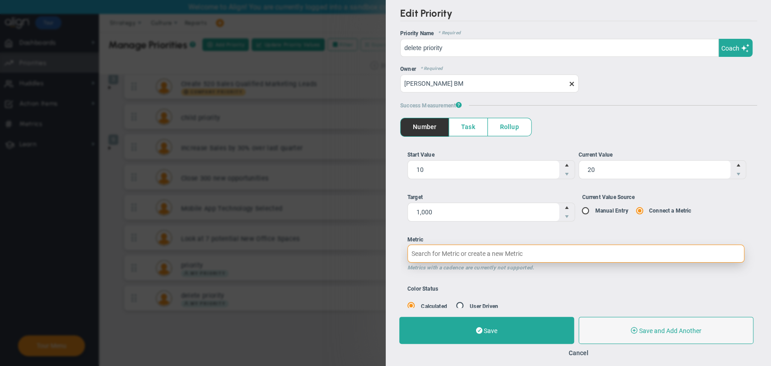
click at [610, 248] on input "Metric Metrics with a cadence are currently not supported." at bounding box center [575, 254] width 337 height 18
type input "de"
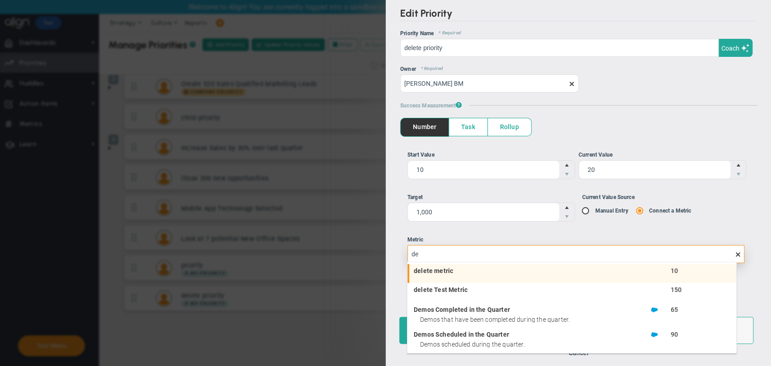
click at [449, 273] on span "delete metric" at bounding box center [509, 271] width 191 height 6
type input "10"
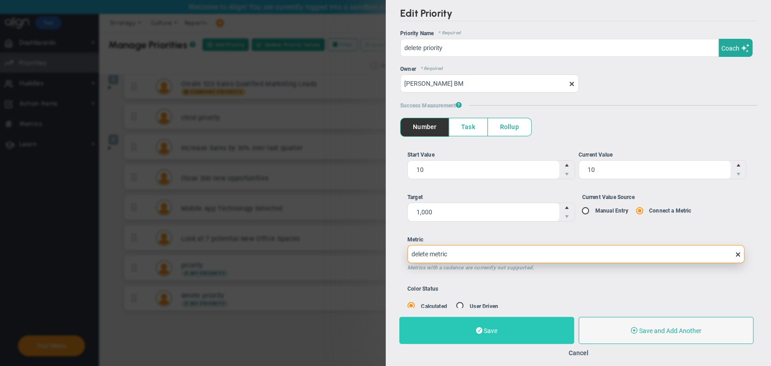
type input "delete metric"
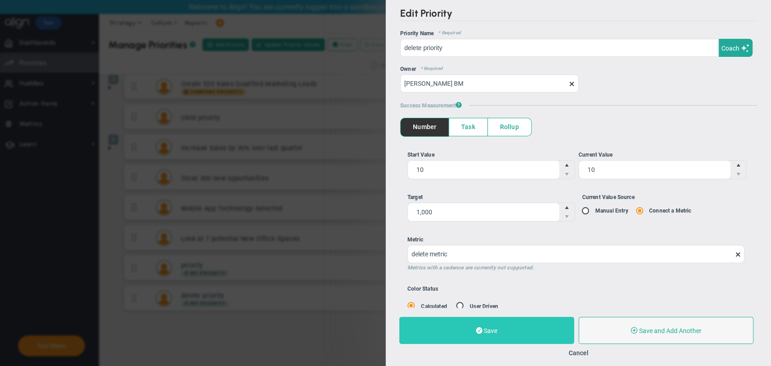
click at [449, 328] on button "Save" at bounding box center [486, 330] width 175 height 27
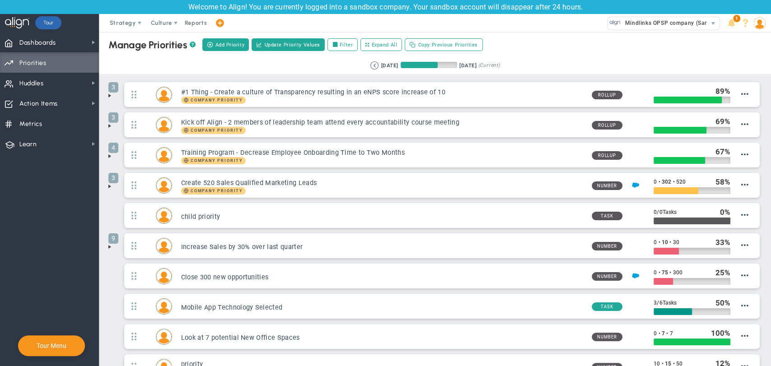
scroll to position [99, 0]
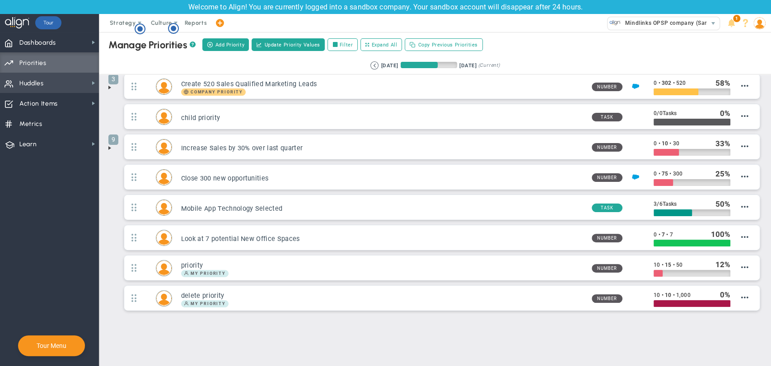
click at [58, 84] on span "Huddles Huddles" at bounding box center [49, 83] width 99 height 20
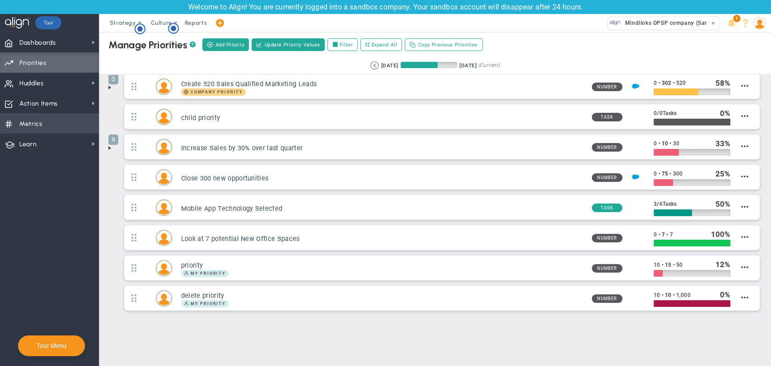
click at [77, 129] on span "Metrics Metrics" at bounding box center [49, 123] width 99 height 20
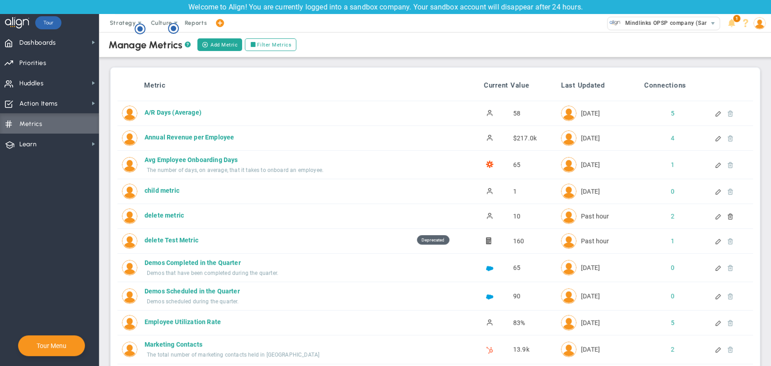
click at [723, 216] on div at bounding box center [727, 216] width 8 height 6
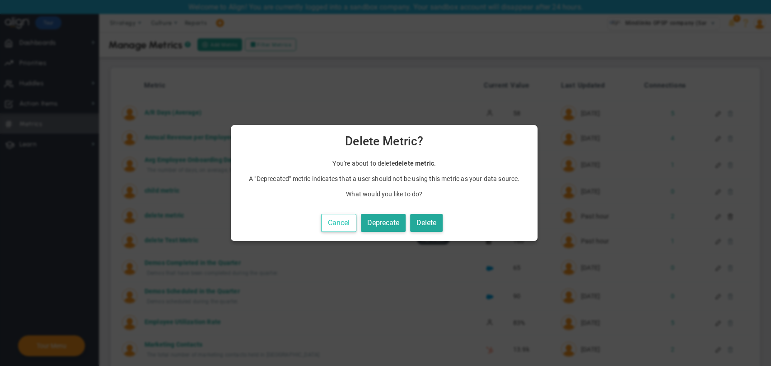
click at [353, 215] on button "Cancel" at bounding box center [338, 223] width 35 height 19
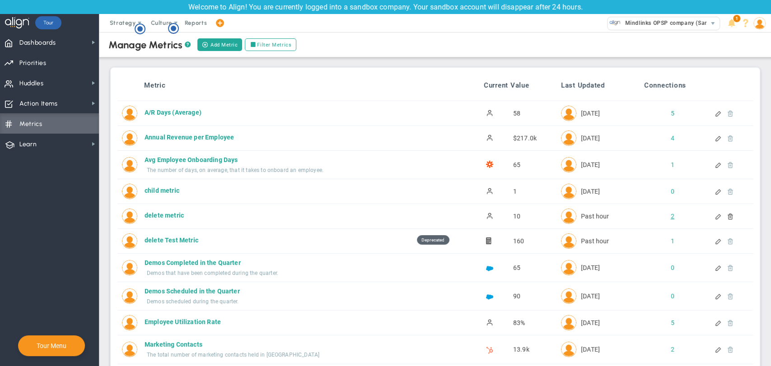
click at [667, 215] on div "2" at bounding box center [664, 216] width 15 height 9
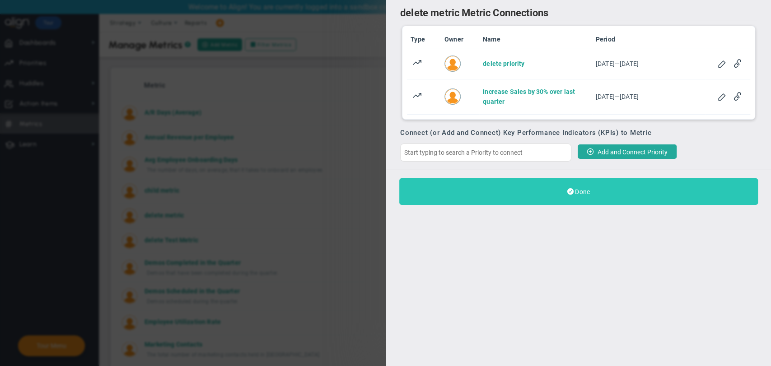
click at [602, 189] on button "Done" at bounding box center [578, 191] width 359 height 27
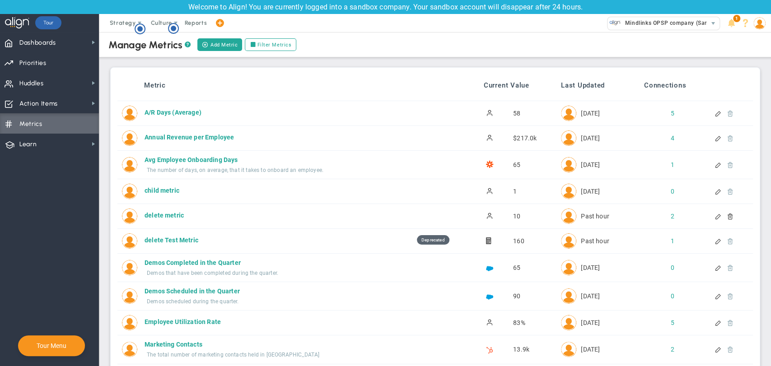
click at [722, 220] on div "delete metric delete metric Active 10 2" at bounding box center [435, 216] width 636 height 24
click at [723, 217] on div at bounding box center [727, 216] width 8 height 6
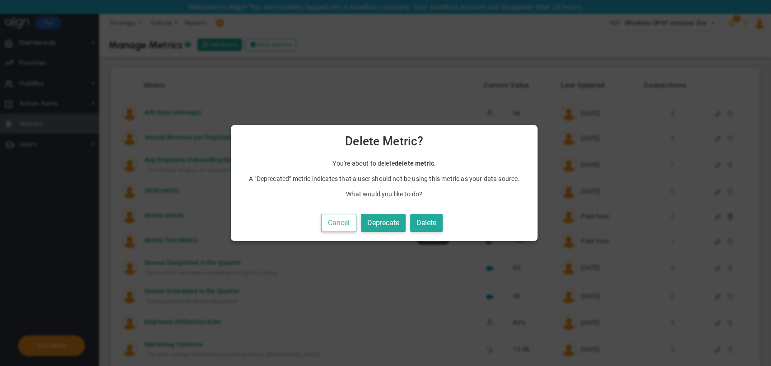
click at [354, 224] on button "Cancel" at bounding box center [338, 223] width 35 height 19
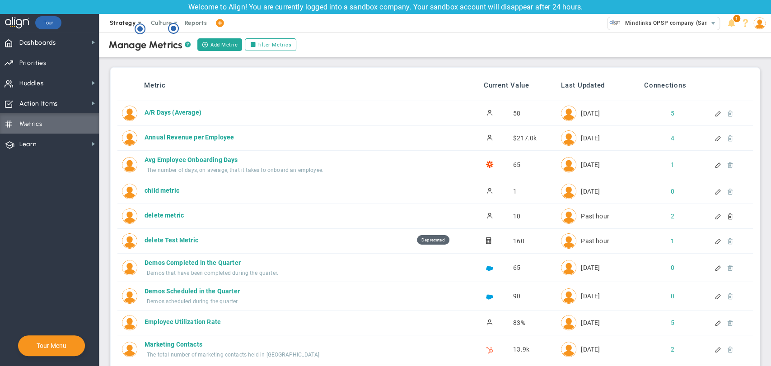
click at [126, 21] on span "Strategy" at bounding box center [123, 22] width 26 height 7
click at [126, 44] on span "One Page Strategic Plan" at bounding box center [144, 41] width 83 height 18
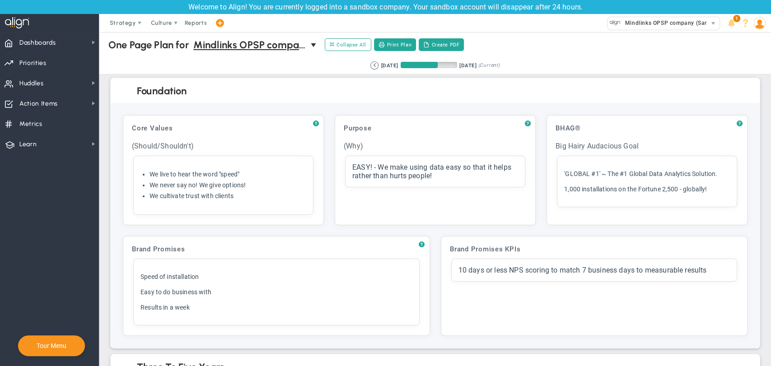
click at [439, 178] on div "? Purpose Click to add header Purpose Purpose No header added Purpose (Why) Cli…" at bounding box center [435, 170] width 201 height 110
click at [168, 197] on div "? Core Values Click to add header Core Values Core Values No header added Core …" at bounding box center [223, 170] width 201 height 110
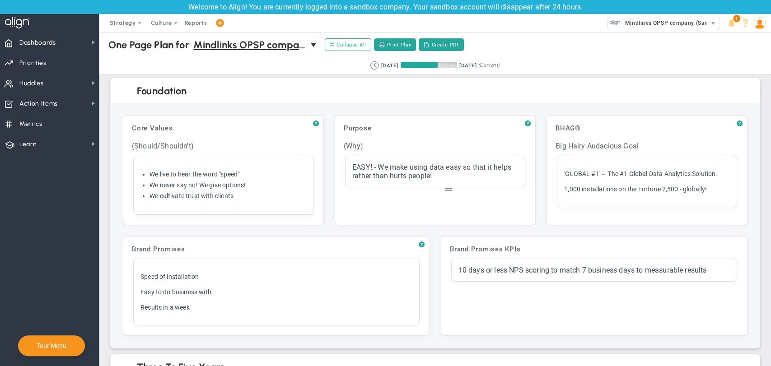
click at [168, 197] on div "? Core Values Click to add header Core Values Core Values No header added Core …" at bounding box center [223, 170] width 201 height 110
click at [604, 183] on div "? BHAG® Click to add header BHAG® BHAG® No header added BHAG® Big Hairy Audacio…" at bounding box center [647, 170] width 201 height 110
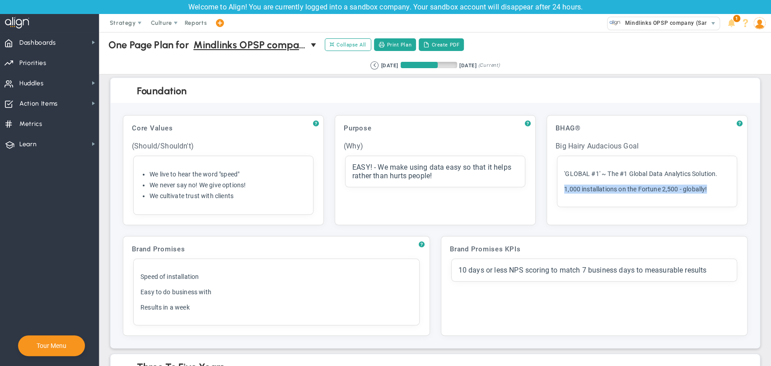
click at [604, 183] on div "? BHAG® Click to add header BHAG® BHAG® No header added BHAG® Big Hairy Audacio…" at bounding box center [647, 170] width 201 height 110
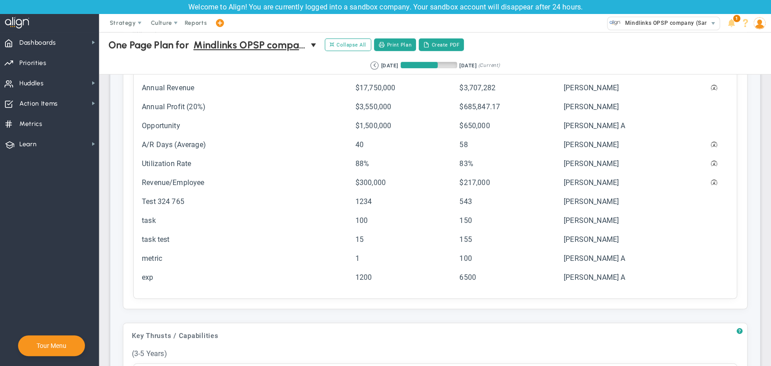
scroll to position [392, 0]
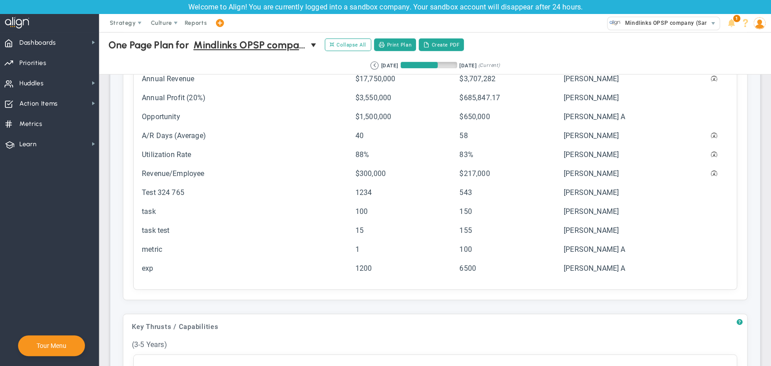
drag, startPoint x: 168, startPoint y: 263, endPoint x: 162, endPoint y: 278, distance: 16.6
click at [162, 278] on div "? Targets (3-5 Years) Click to add header Targets (3-5 Years) Targets (3-5 Year…" at bounding box center [435, 147] width 625 height 306
click at [162, 279] on div "? Targets (3-5 Years) Click to add header Targets (3-5 Years) Targets (3-5 Year…" at bounding box center [435, 147] width 625 height 306
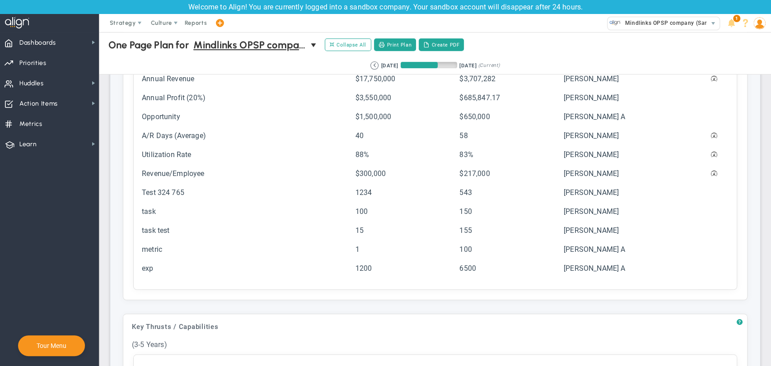
click at [162, 279] on div "? Targets (3-5 Years) Click to add header Targets (3-5 Years) Targets (3-5 Year…" at bounding box center [435, 147] width 625 height 306
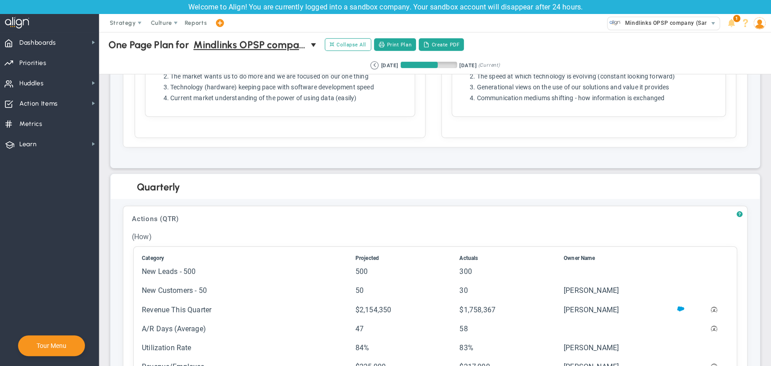
scroll to position [2144, 0]
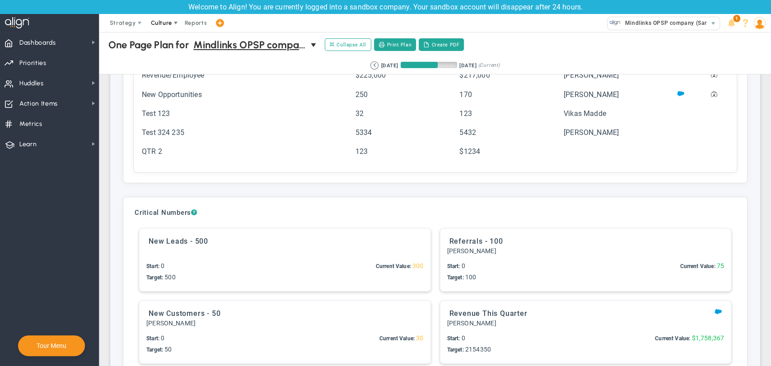
click at [151, 24] on span "Culture" at bounding box center [161, 22] width 21 height 7
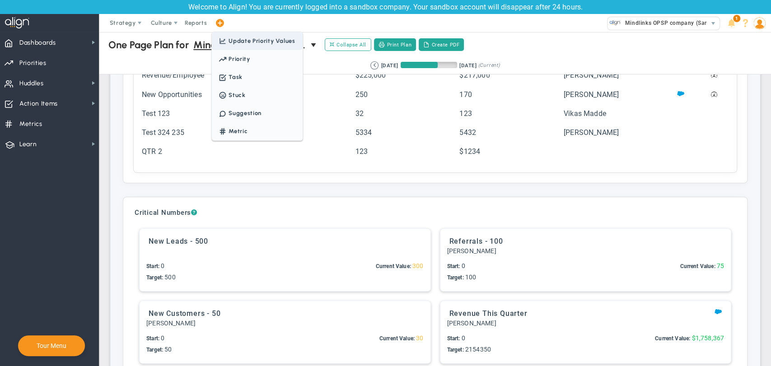
click at [226, 41] on span at bounding box center [222, 41] width 12 height 8
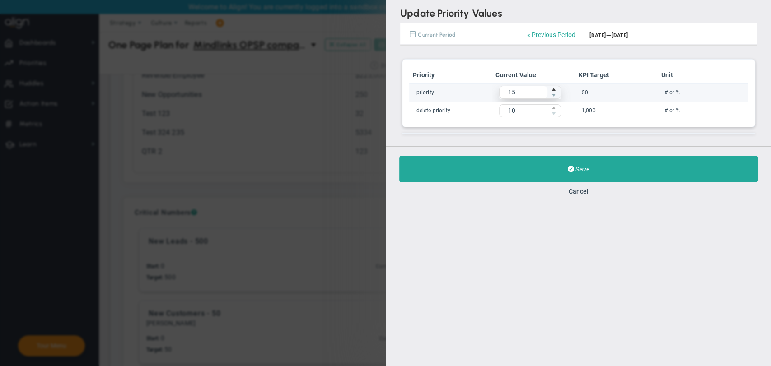
type input "16"
click at [552, 89] on span "Increase value" at bounding box center [553, 89] width 7 height 6
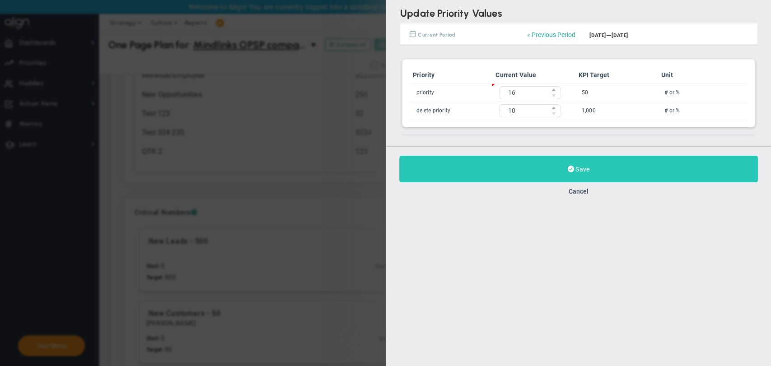
click at [571, 176] on button "Save" at bounding box center [578, 169] width 359 height 27
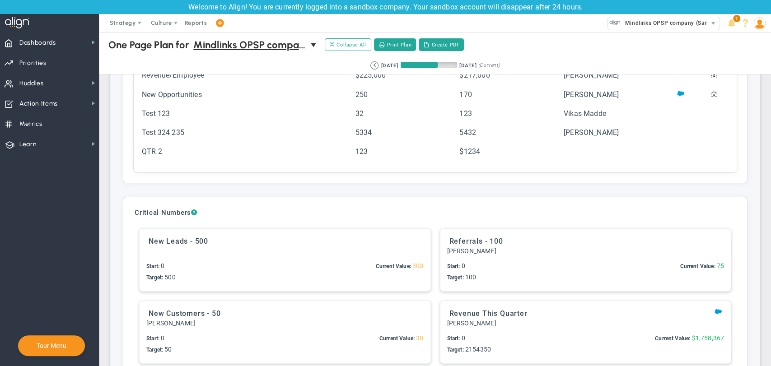
click at [151, 143] on div "? Actions (QTR) Click to add header Actions (QTR) Actions (QTR) No header added…" at bounding box center [435, 48] width 625 height 269
click at [210, 248] on div "Critical Numbers ? No Critical Numbers Entered Add Critical Number" at bounding box center [435, 343] width 625 height 293
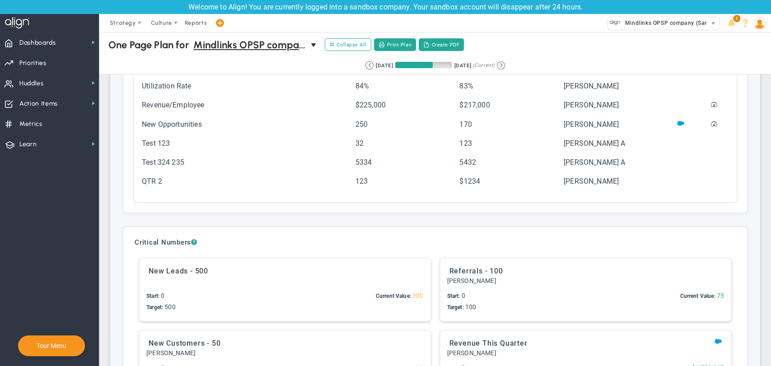
click at [543, 289] on div "Critical Numbers ? No Critical Numbers Entered Add Critical Number" at bounding box center [435, 373] width 625 height 293
click at [757, 22] on img at bounding box center [759, 23] width 12 height 12
click at [220, 23] on span at bounding box center [219, 23] width 7 height 12
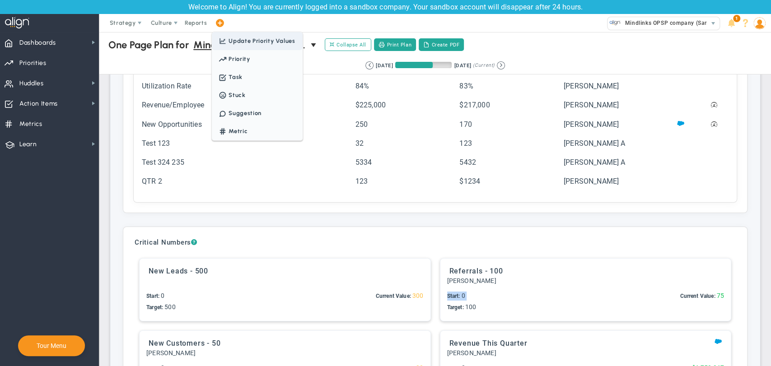
click at [229, 39] on span "Update Priority Values" at bounding box center [262, 40] width 66 height 7
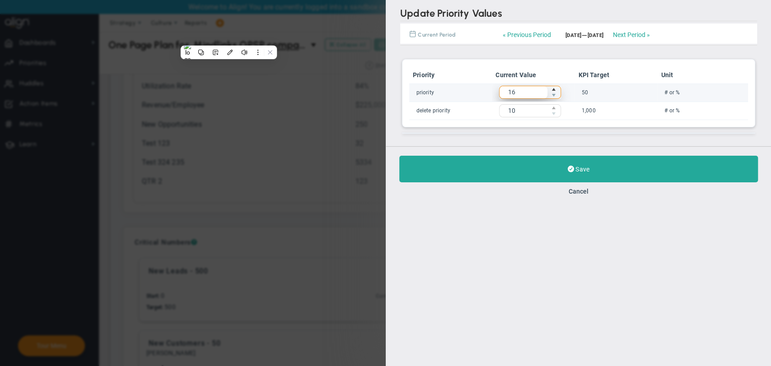
click at [533, 94] on span "16 16" at bounding box center [530, 92] width 62 height 13
type input "18"
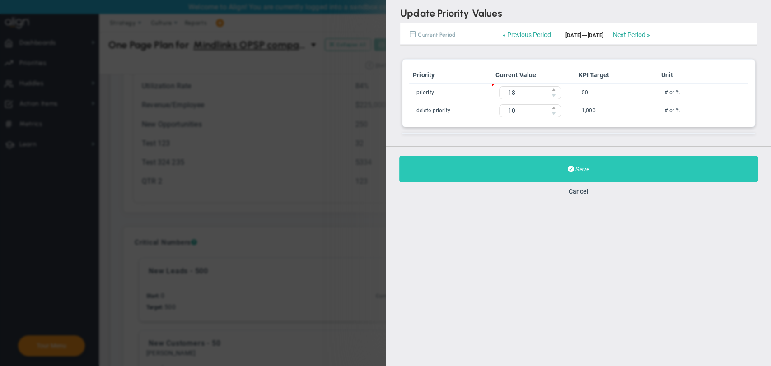
click at [550, 176] on button "Save" at bounding box center [578, 169] width 359 height 27
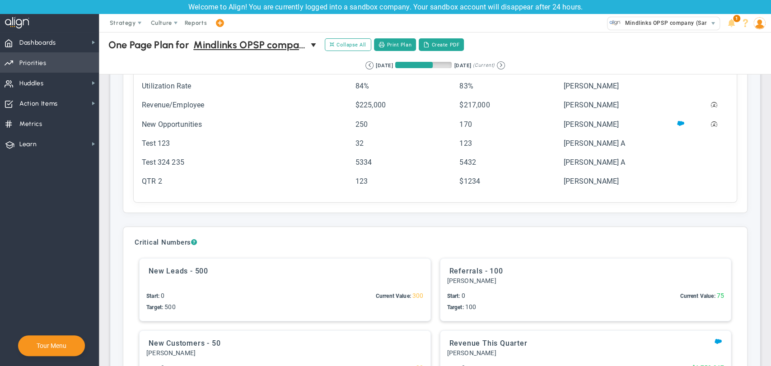
click at [35, 68] on span "Priorities" at bounding box center [32, 63] width 27 height 19
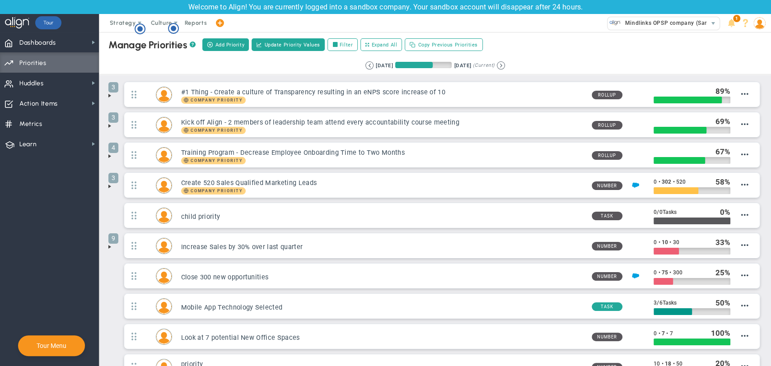
click at [216, 23] on span at bounding box center [219, 23] width 7 height 12
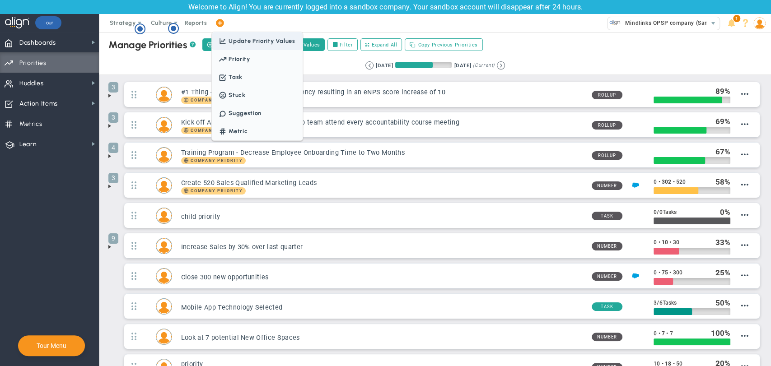
click at [242, 44] on span "Update Priority Values" at bounding box center [262, 40] width 66 height 7
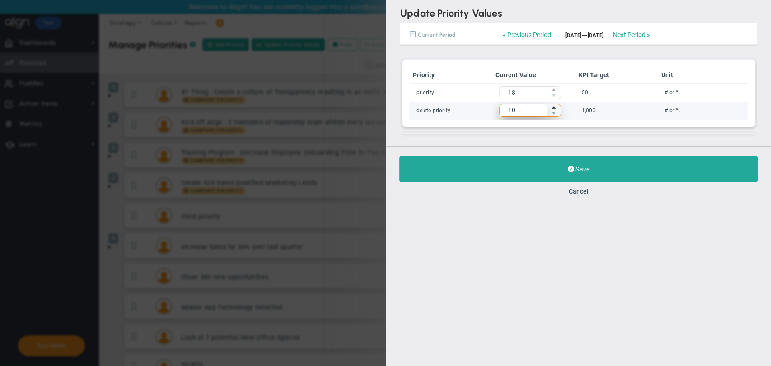
click at [524, 110] on span "10 10" at bounding box center [530, 110] width 62 height 13
type input "1"
type input "20"
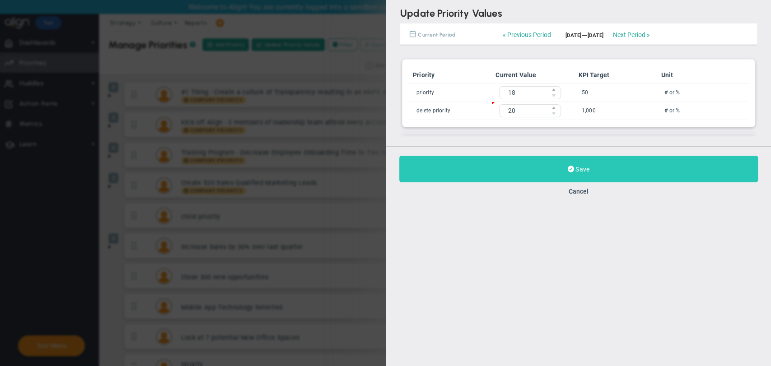
click at [554, 172] on button "Save" at bounding box center [578, 169] width 359 height 27
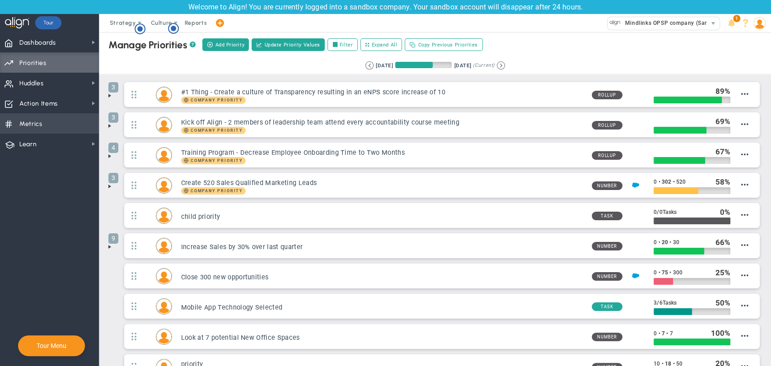
click at [23, 122] on span "Metrics" at bounding box center [30, 124] width 23 height 19
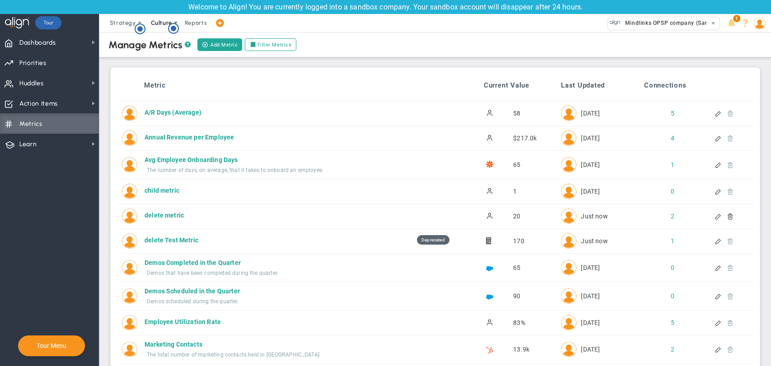
click at [156, 24] on span "Culture" at bounding box center [161, 22] width 21 height 7
click at [131, 57] on span "Alignment Checklist" at bounding box center [144, 59] width 83 height 18
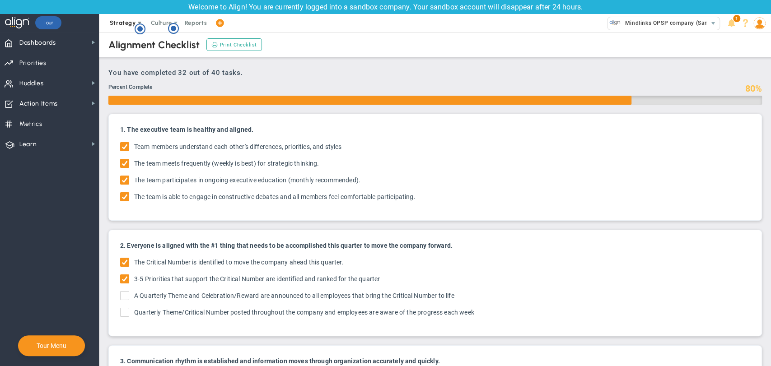
checkbox input "true"
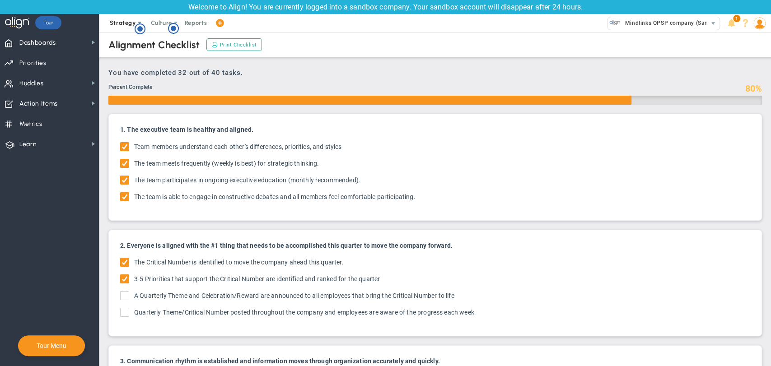
checkbox input "true"
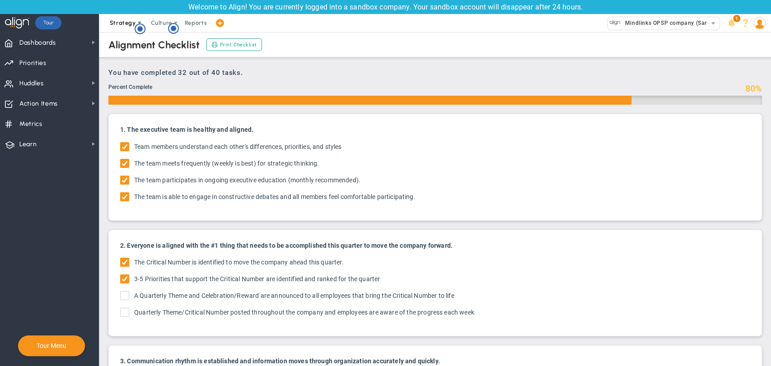
checkbox input "true"
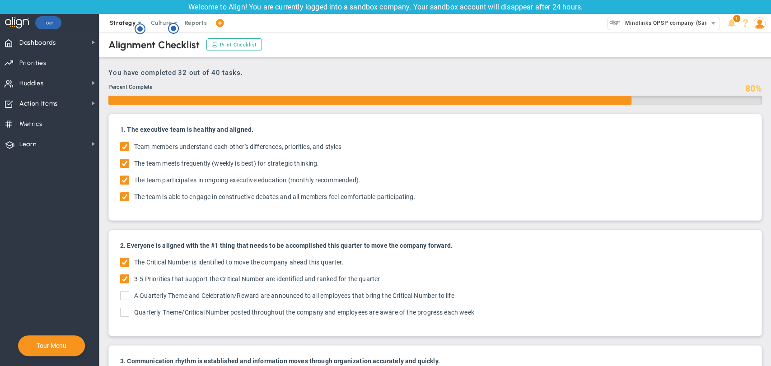
checkbox input "true"
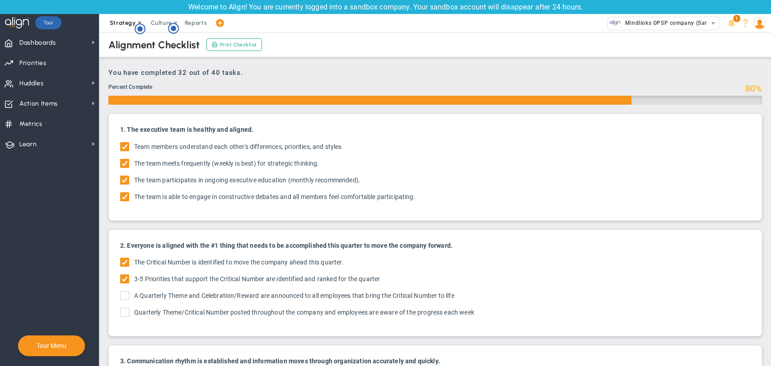
checkbox input "true"
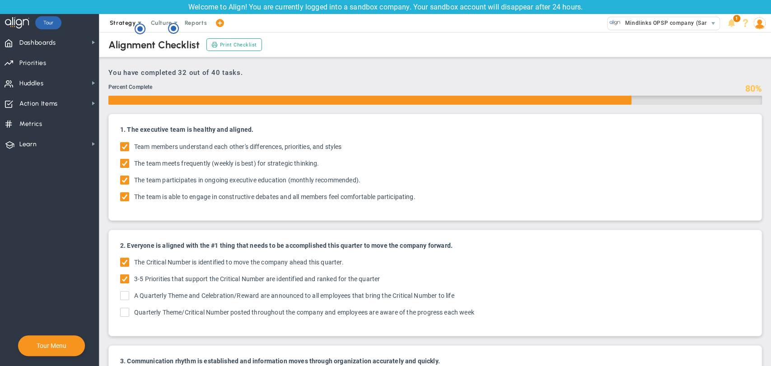
checkbox input "true"
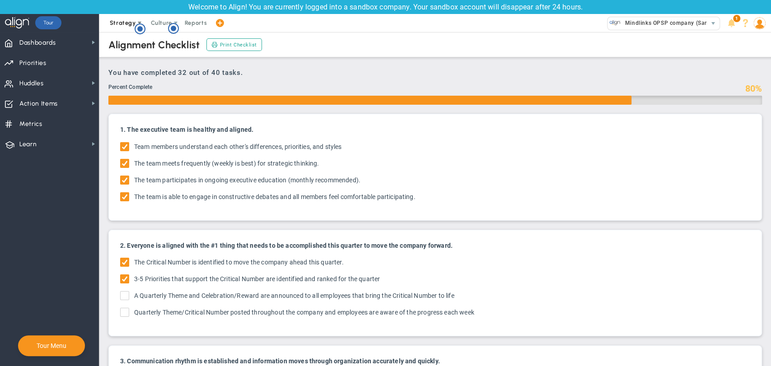
checkbox input "true"
click at [93, 95] on div "Dashboards Dashboards My Dashboard Company Dashboard" at bounding box center [385, 199] width 771 height 334
click at [120, 20] on span "Strategy" at bounding box center [123, 22] width 26 height 7
click at [130, 76] on span "4D Vision Summary" at bounding box center [144, 77] width 83 height 18
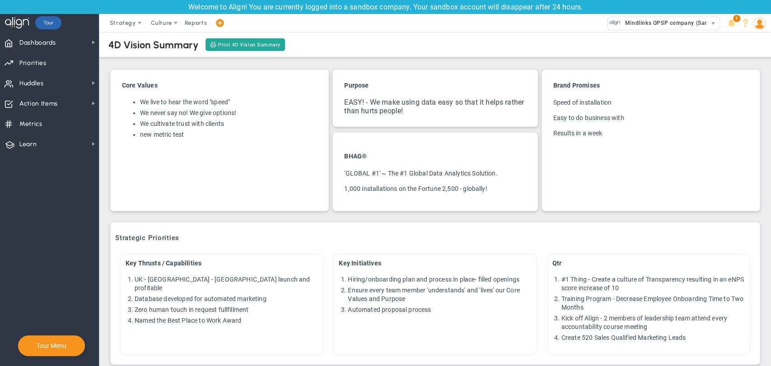
click at [219, 150] on div "Core Values We live to hear the word "speed" We never say no! We give options! …" at bounding box center [219, 114] width 209 height 79
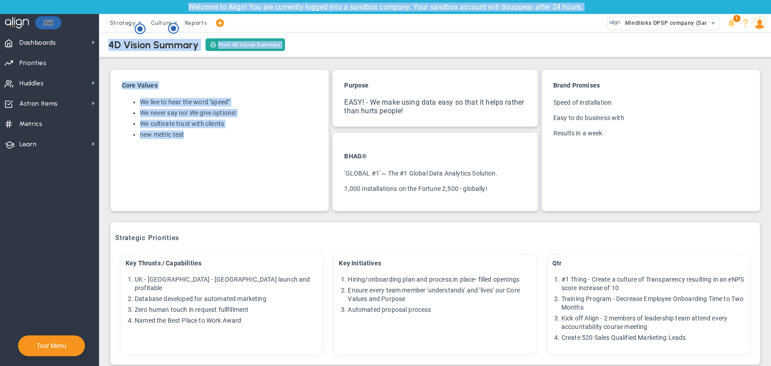
drag, startPoint x: 219, startPoint y: 150, endPoint x: 612, endPoint y: 62, distance: 402.8
click at [612, 62] on div "4D Vision Summary Print 4D Vision Summary Core Values We live to hear the word …" at bounding box center [435, 344] width 654 height 628
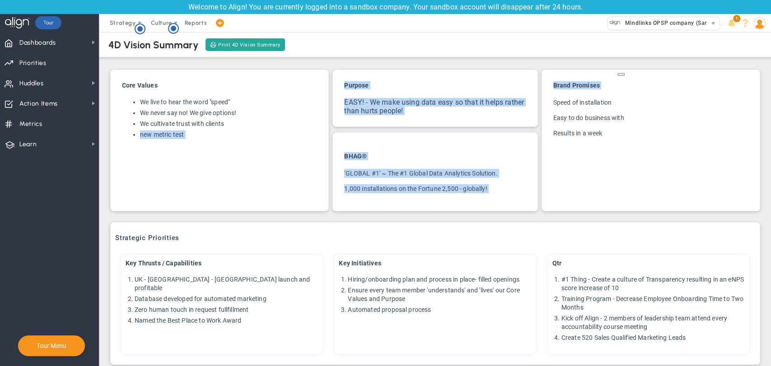
click at [759, 26] on img at bounding box center [759, 23] width 12 height 12
click at [759, 29] on img at bounding box center [759, 23] width 12 height 12
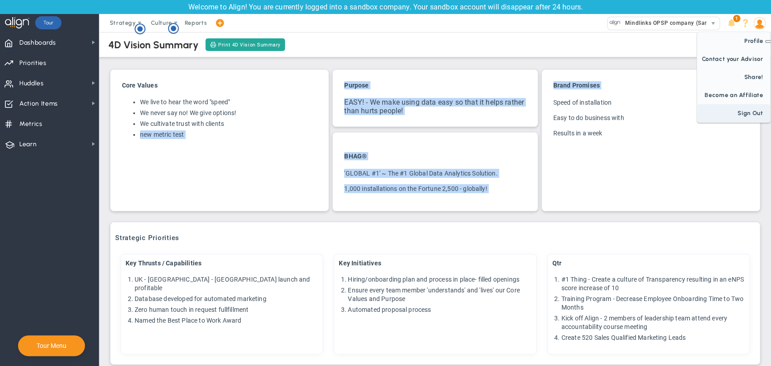
click at [746, 117] on span "Sign Out" at bounding box center [733, 113] width 73 height 18
